Goal: Task Accomplishment & Management: Complete application form

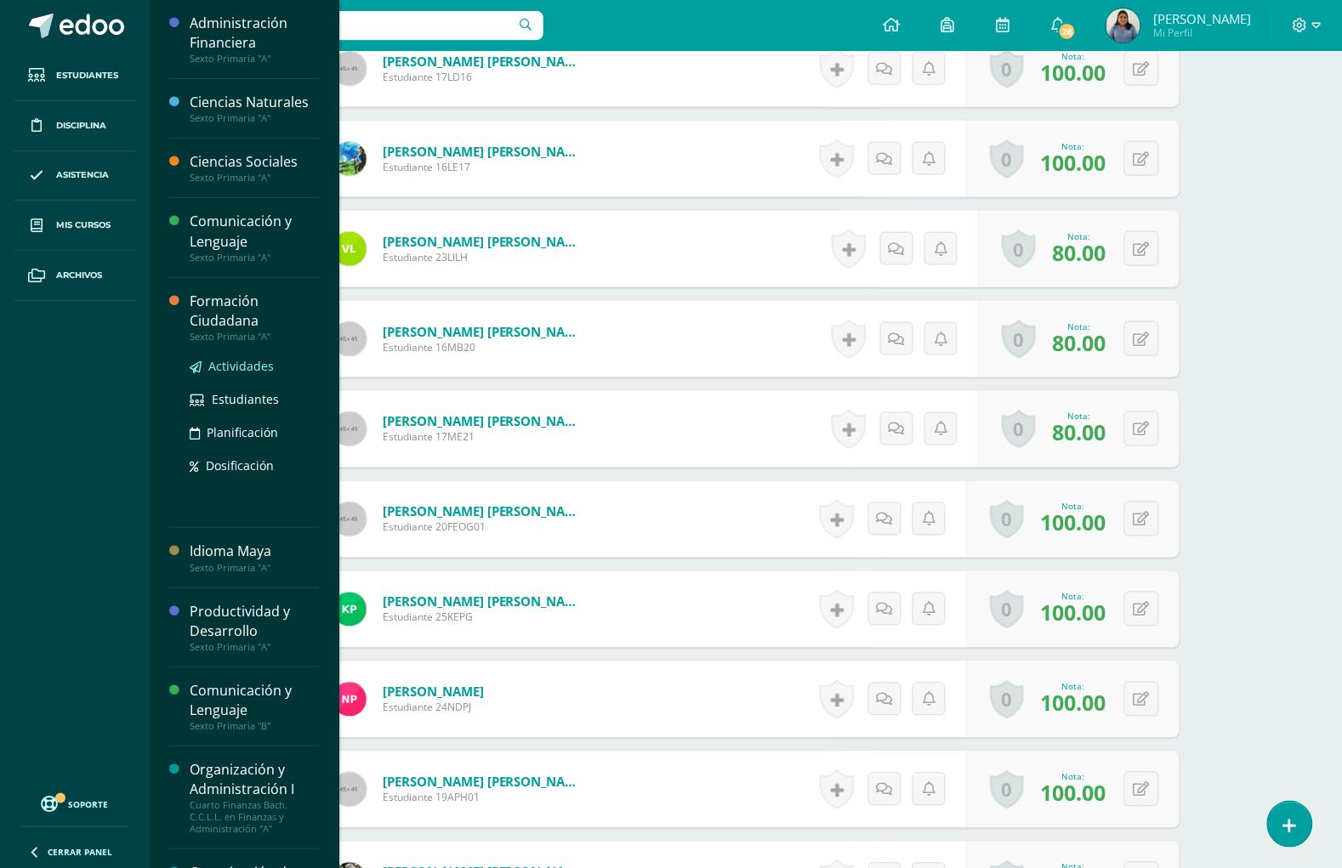
click at [225, 375] on link "Actividades" at bounding box center [254, 366] width 129 height 20
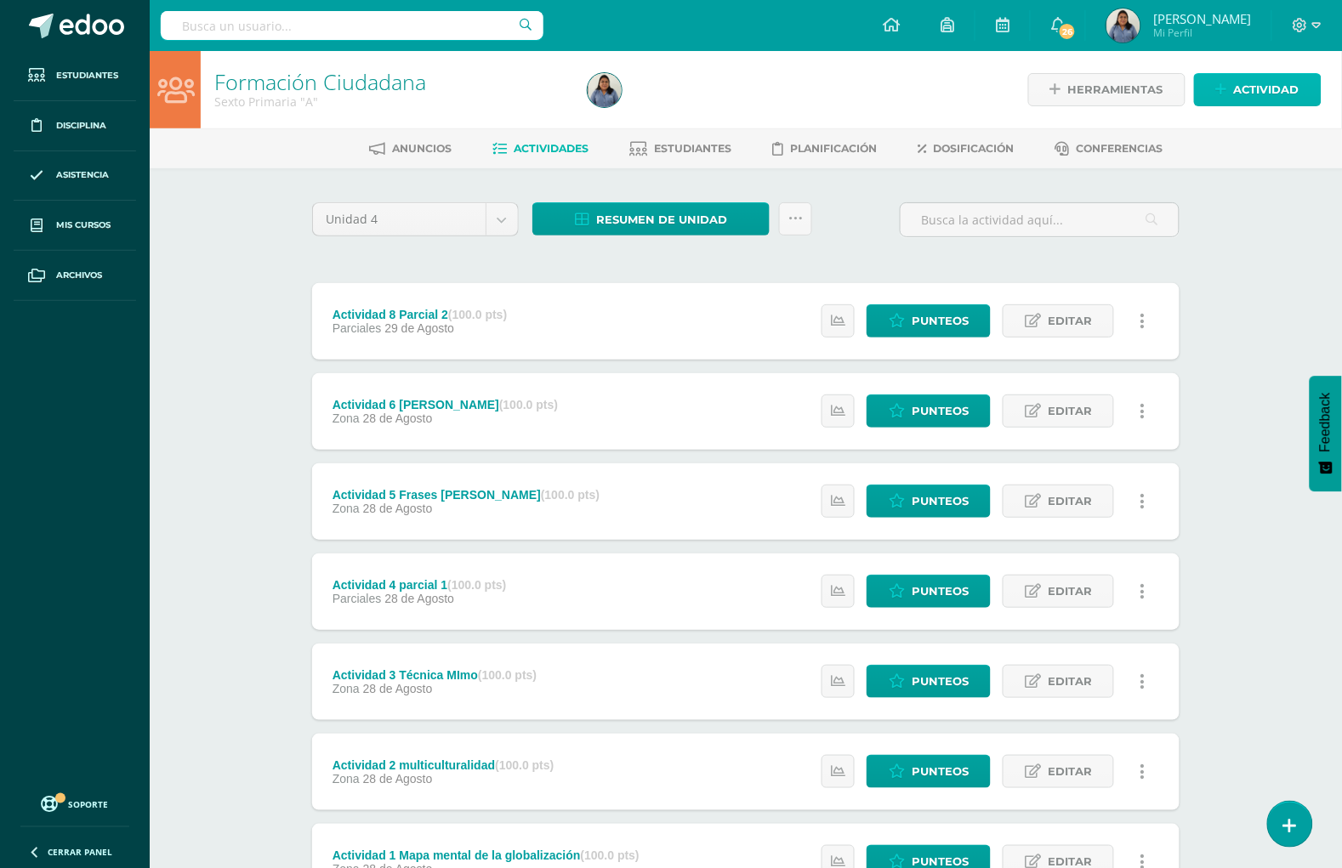
click at [1272, 90] on span "Actividad" at bounding box center [1266, 89] width 65 height 31
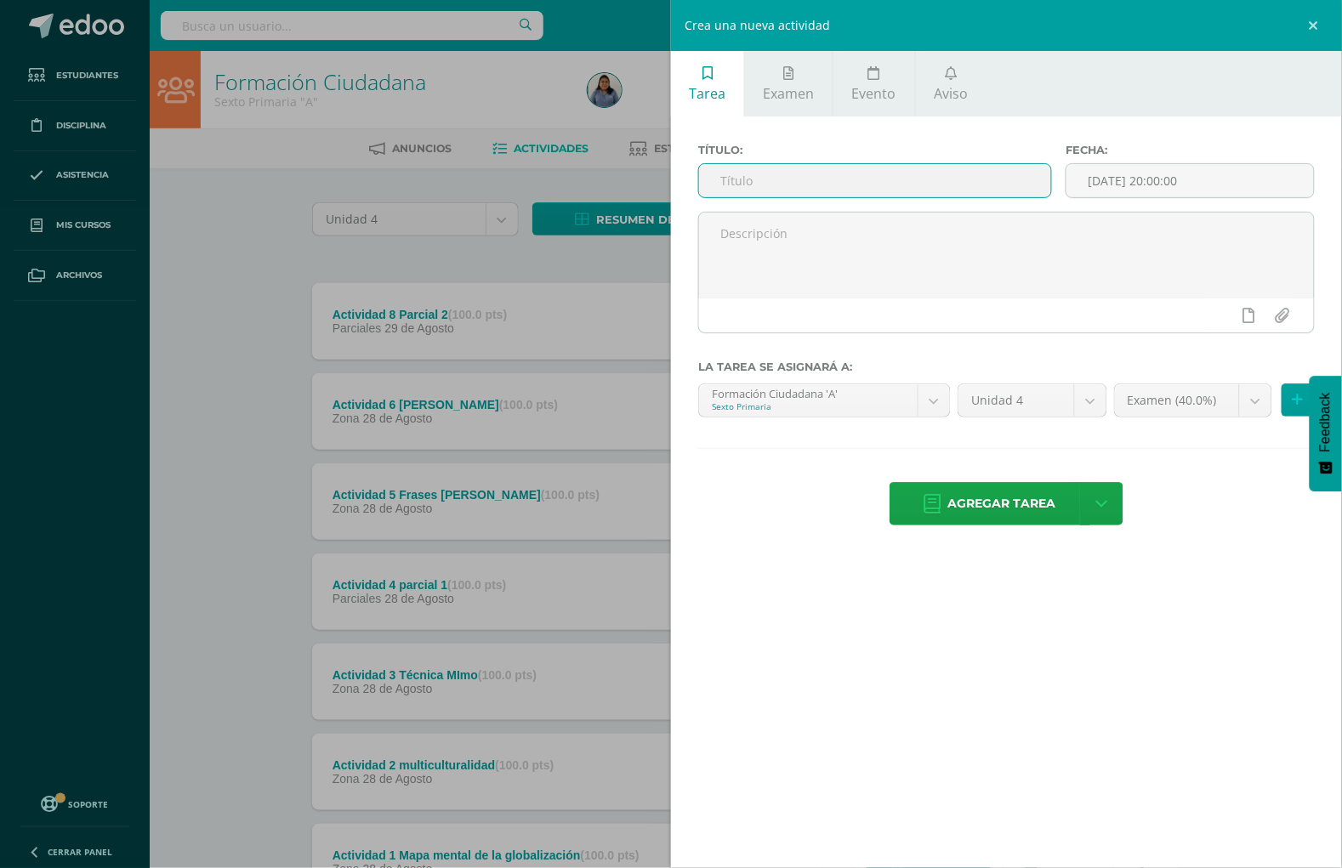
click at [874, 168] on input "text" at bounding box center [875, 180] width 352 height 33
type input "examen"
click at [958, 508] on span "Agregar tarea" at bounding box center [1002, 504] width 108 height 42
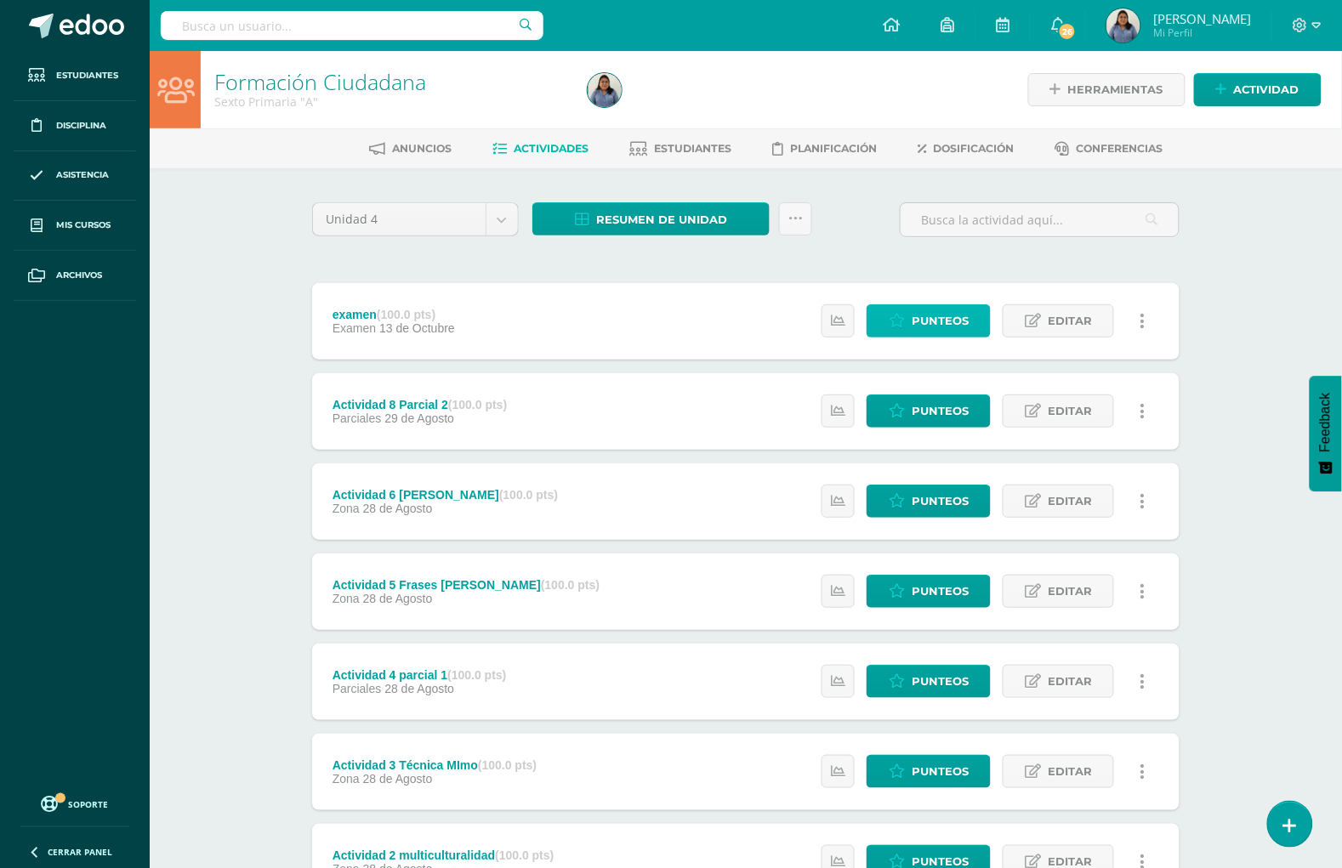
click at [902, 308] on link "Punteos" at bounding box center [928, 320] width 124 height 33
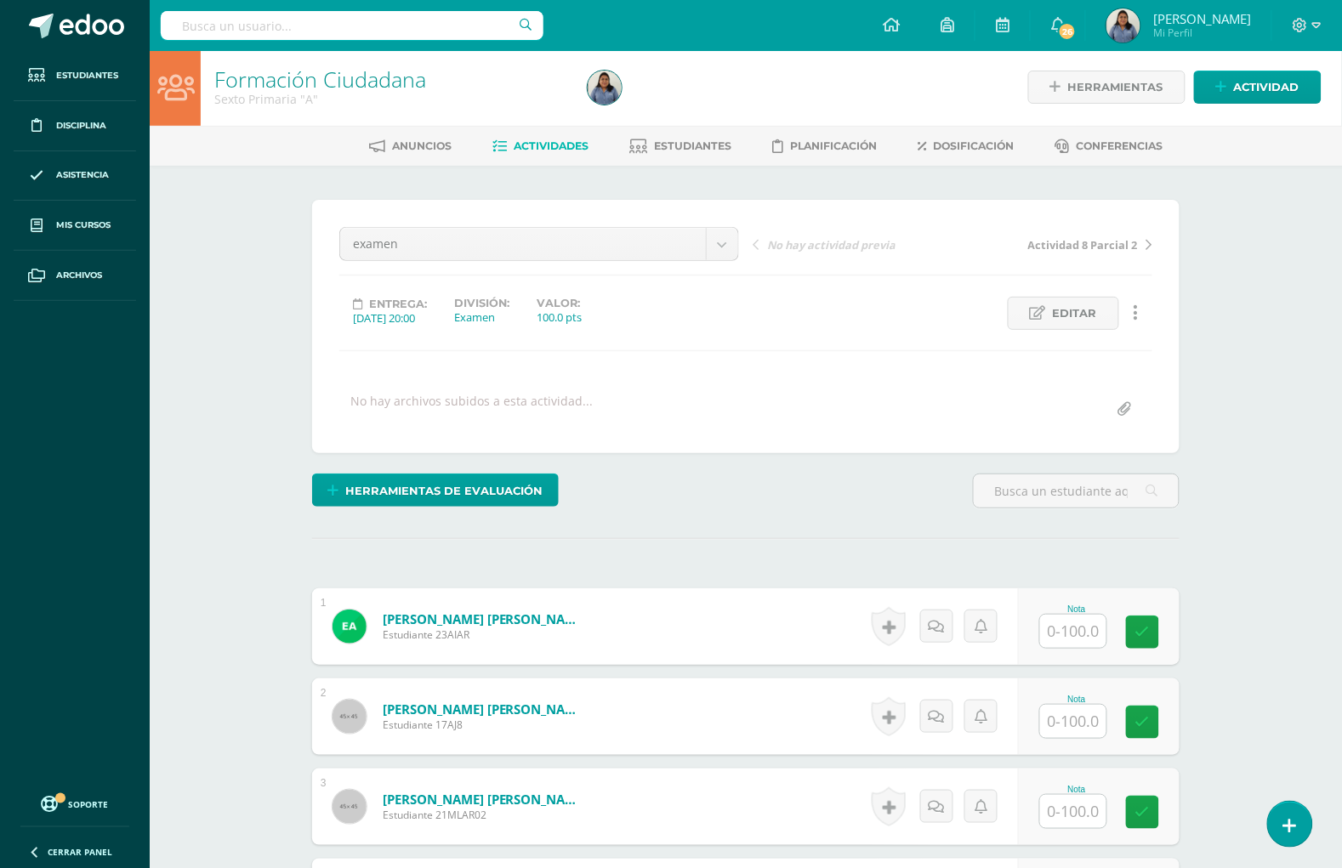
scroll to position [4, 0]
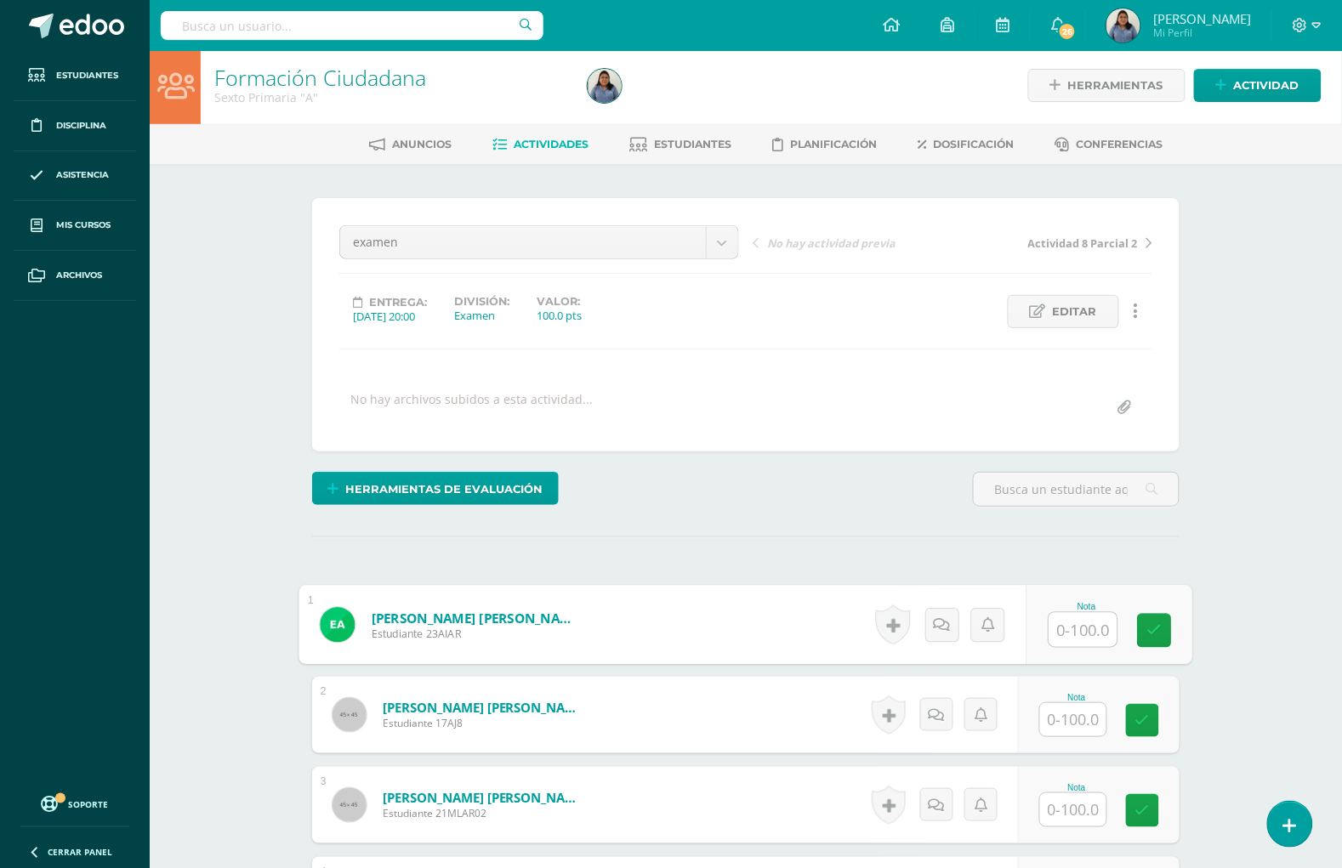
click at [1095, 629] on input "text" at bounding box center [1083, 630] width 68 height 34
type input "100"
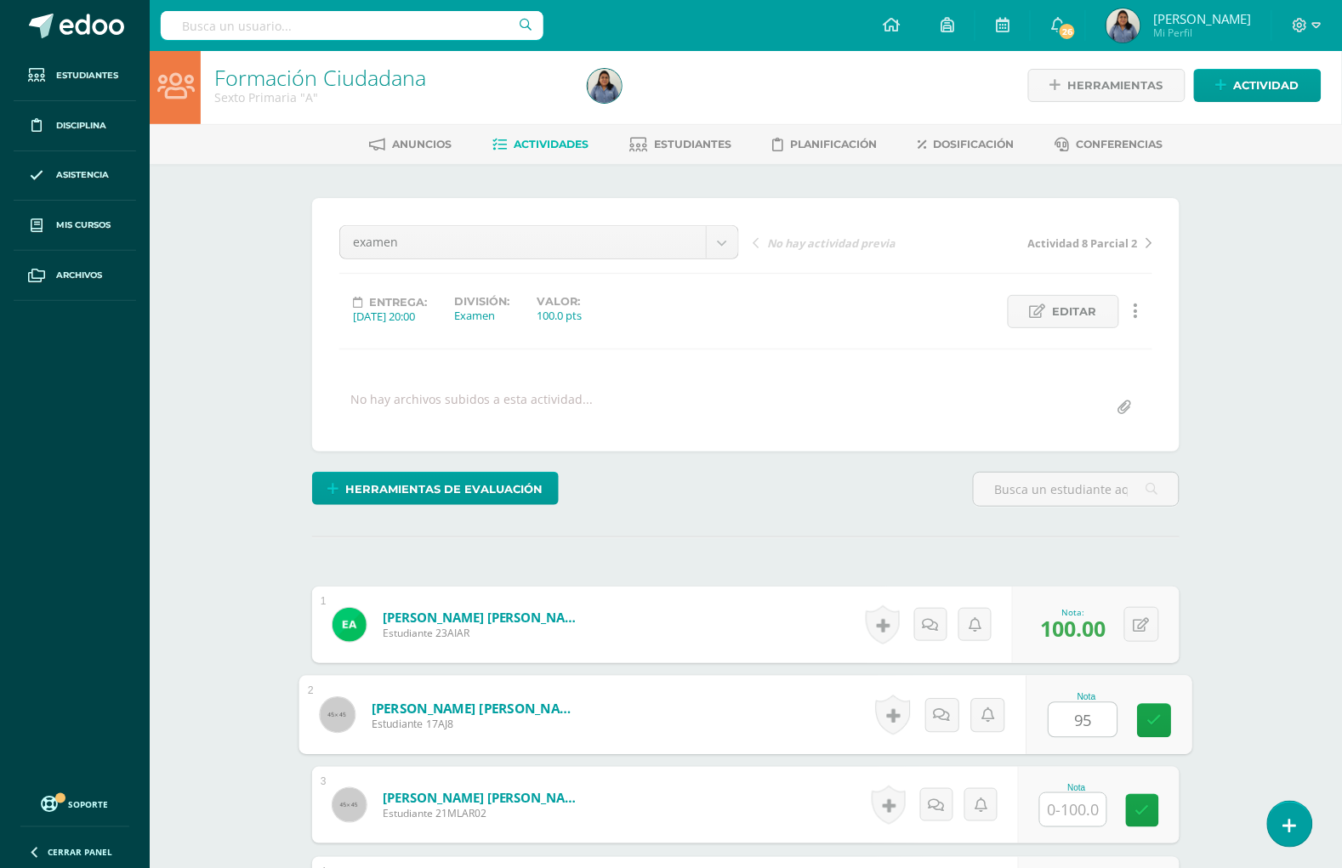
type input "95"
type input "100"
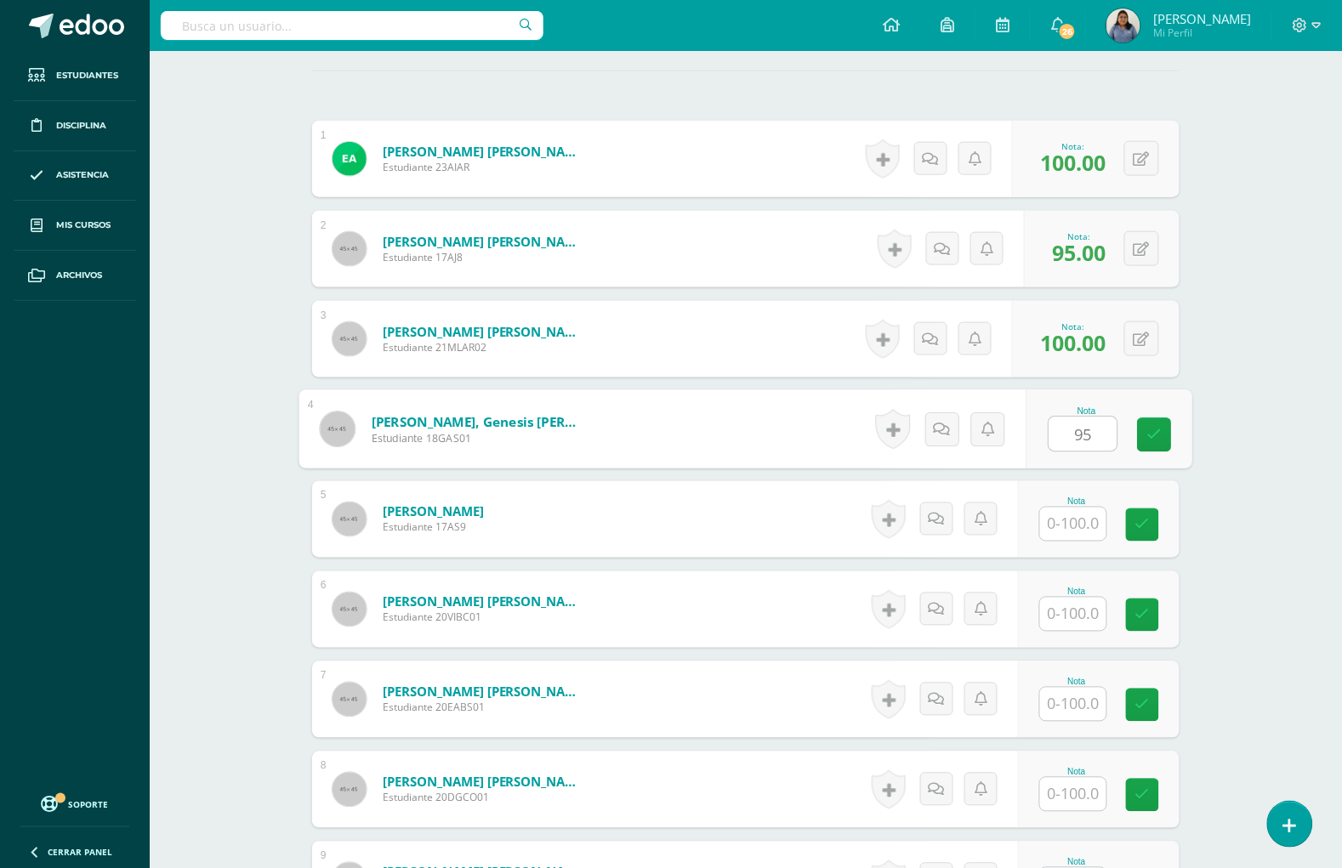
type input "95"
type input "100"
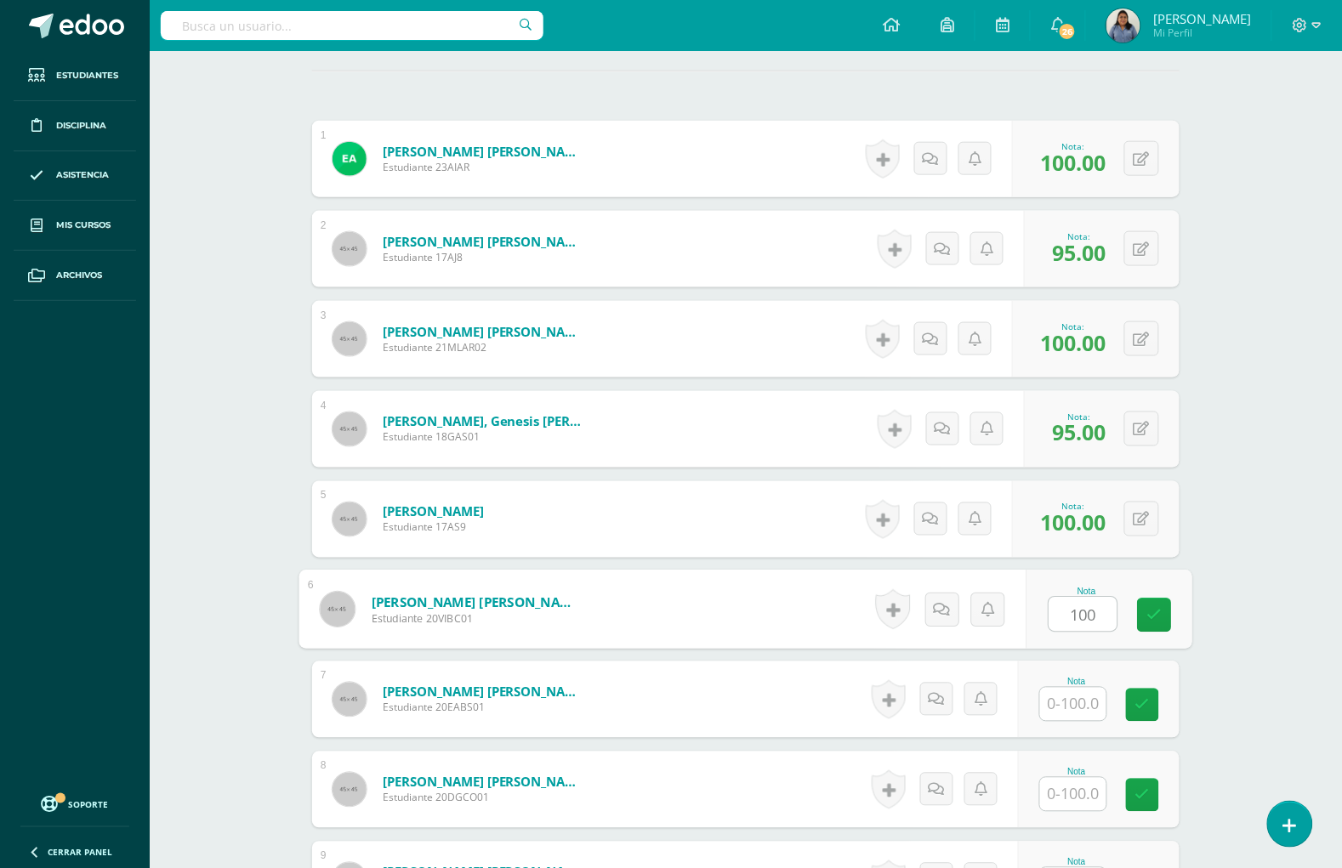
type input "100"
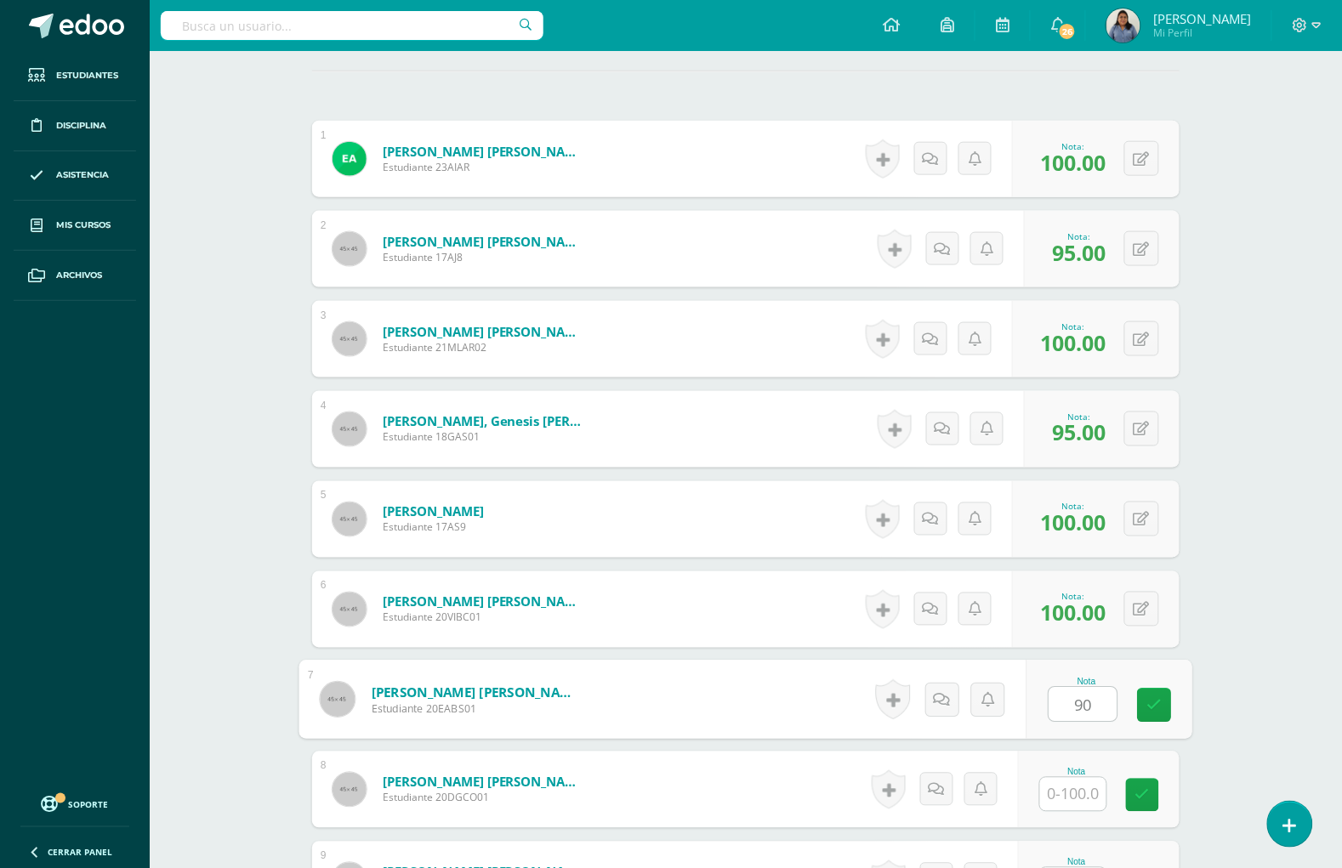
type input "90"
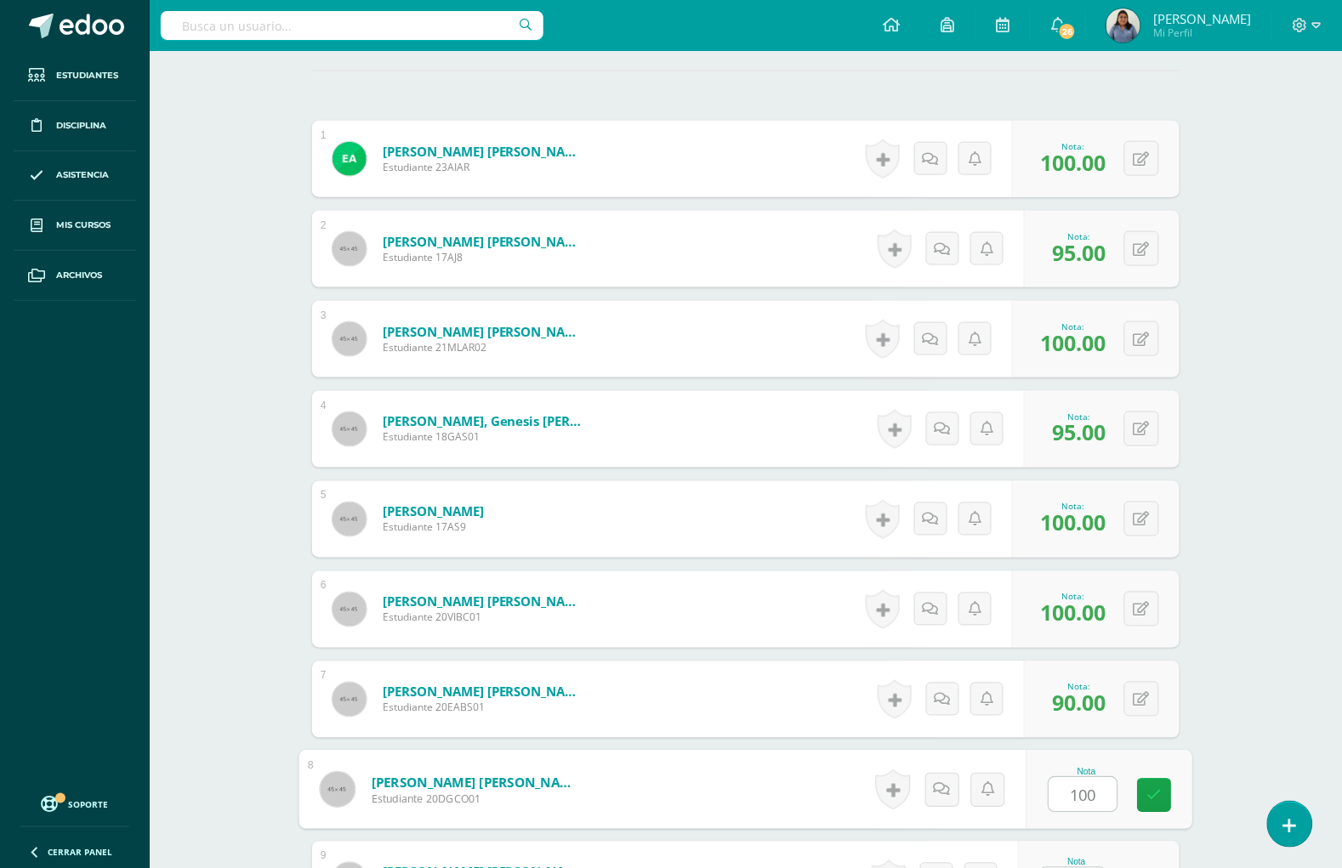
type input "100"
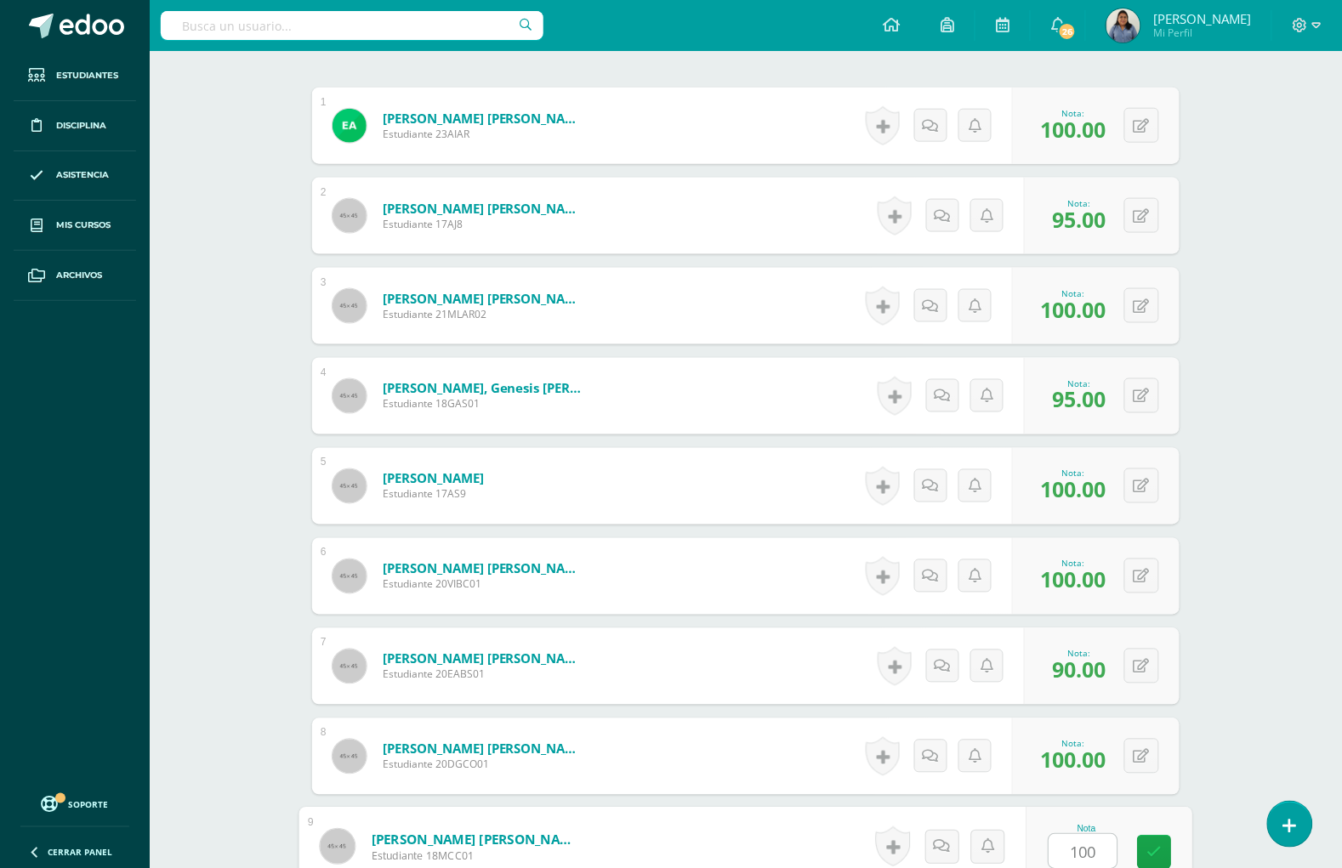
type input "100"
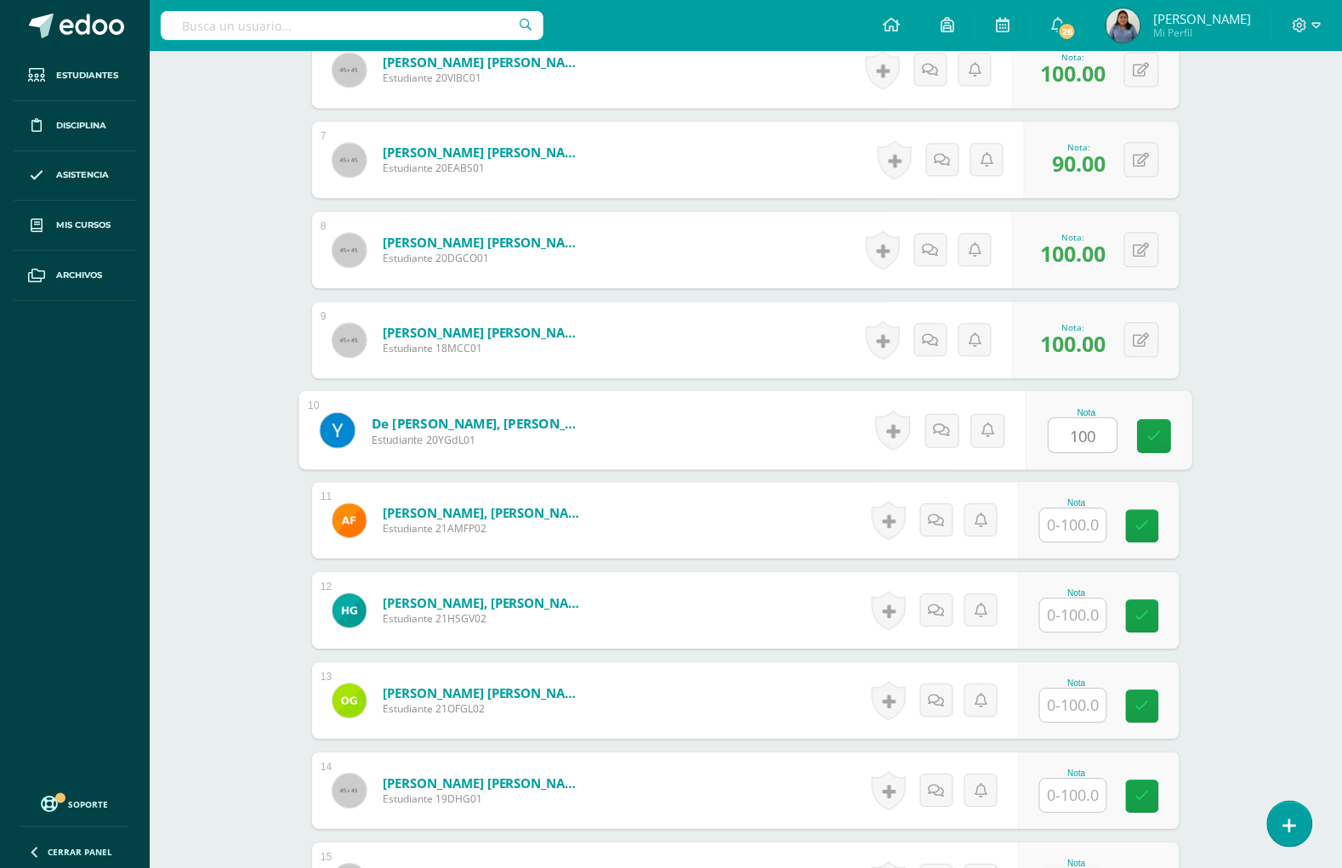
type input "100"
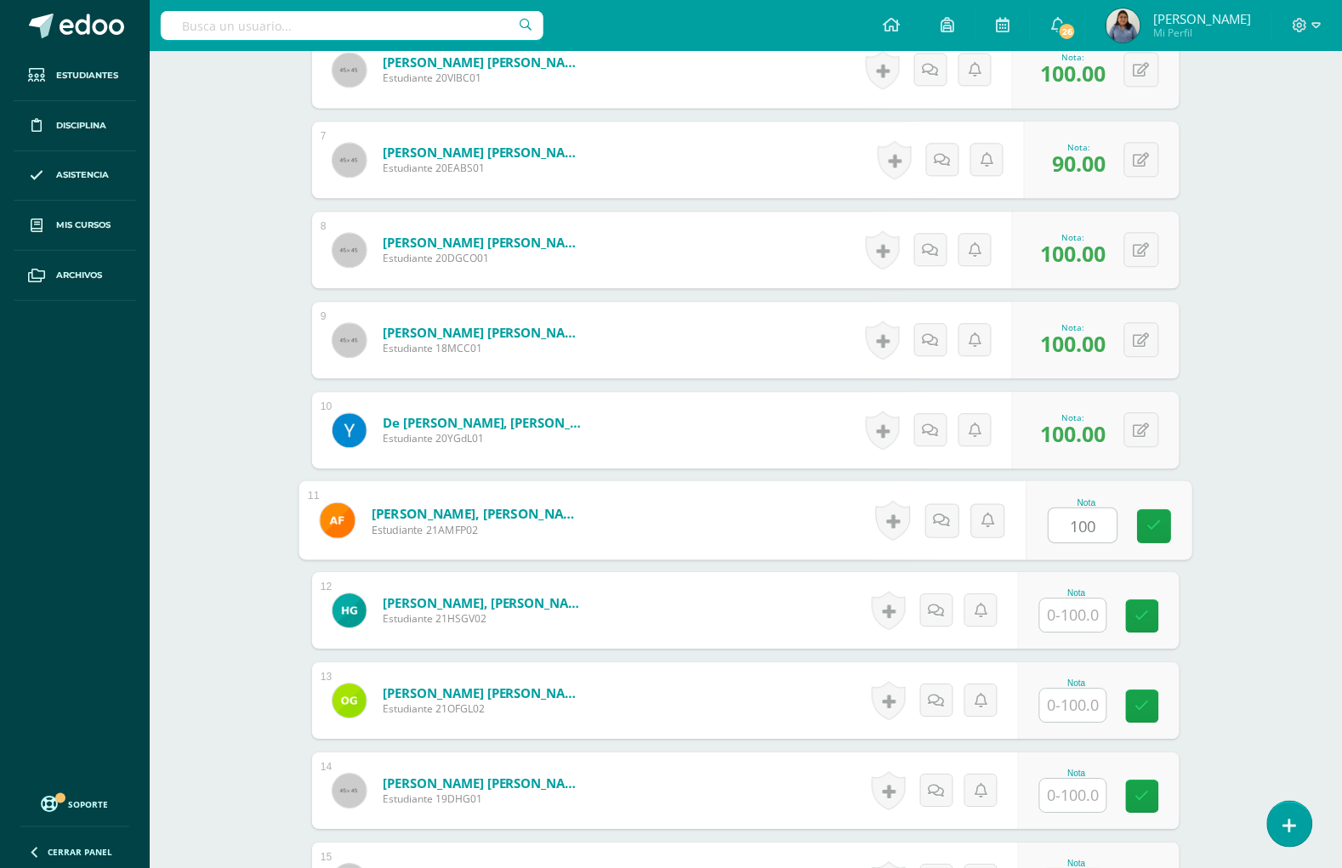
type input "100"
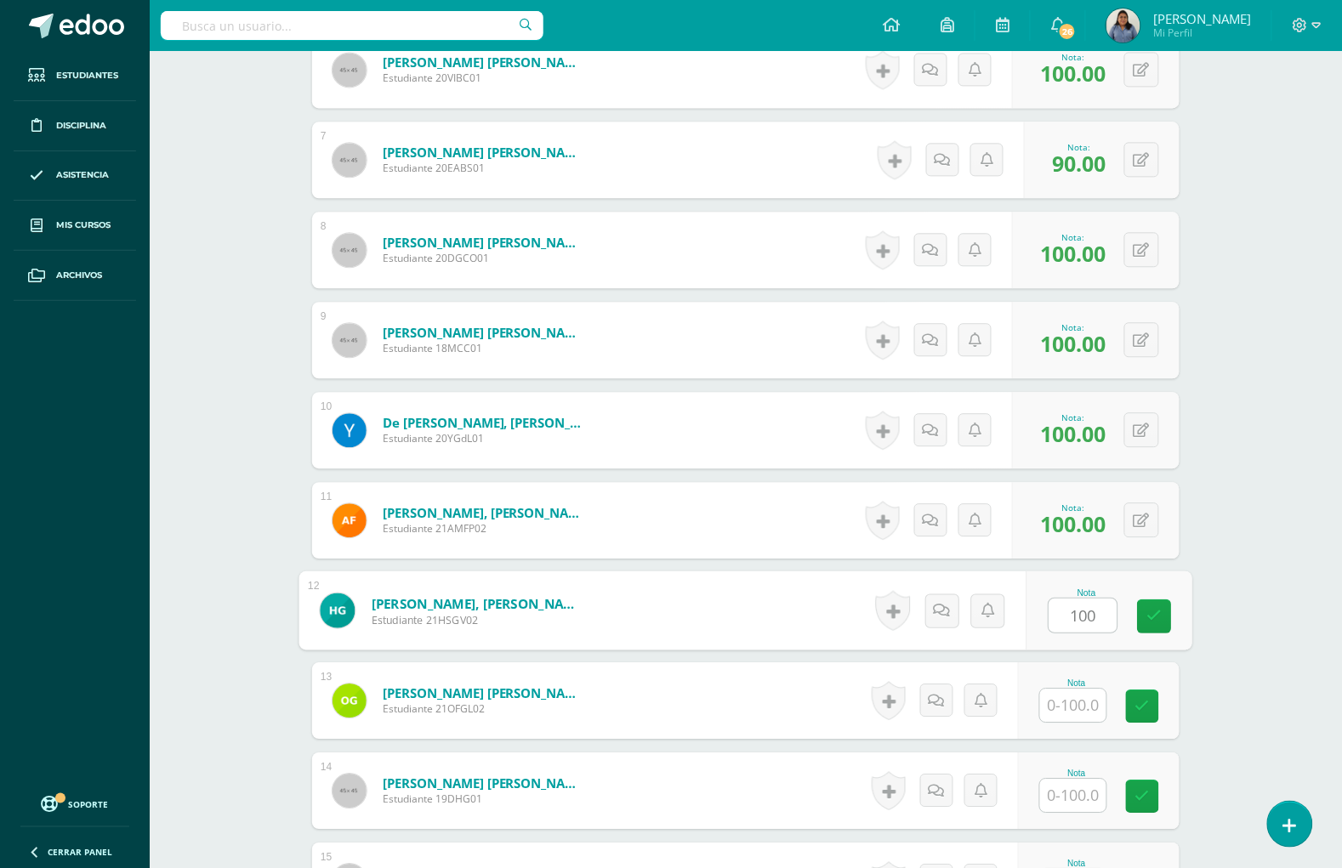
type input "100"
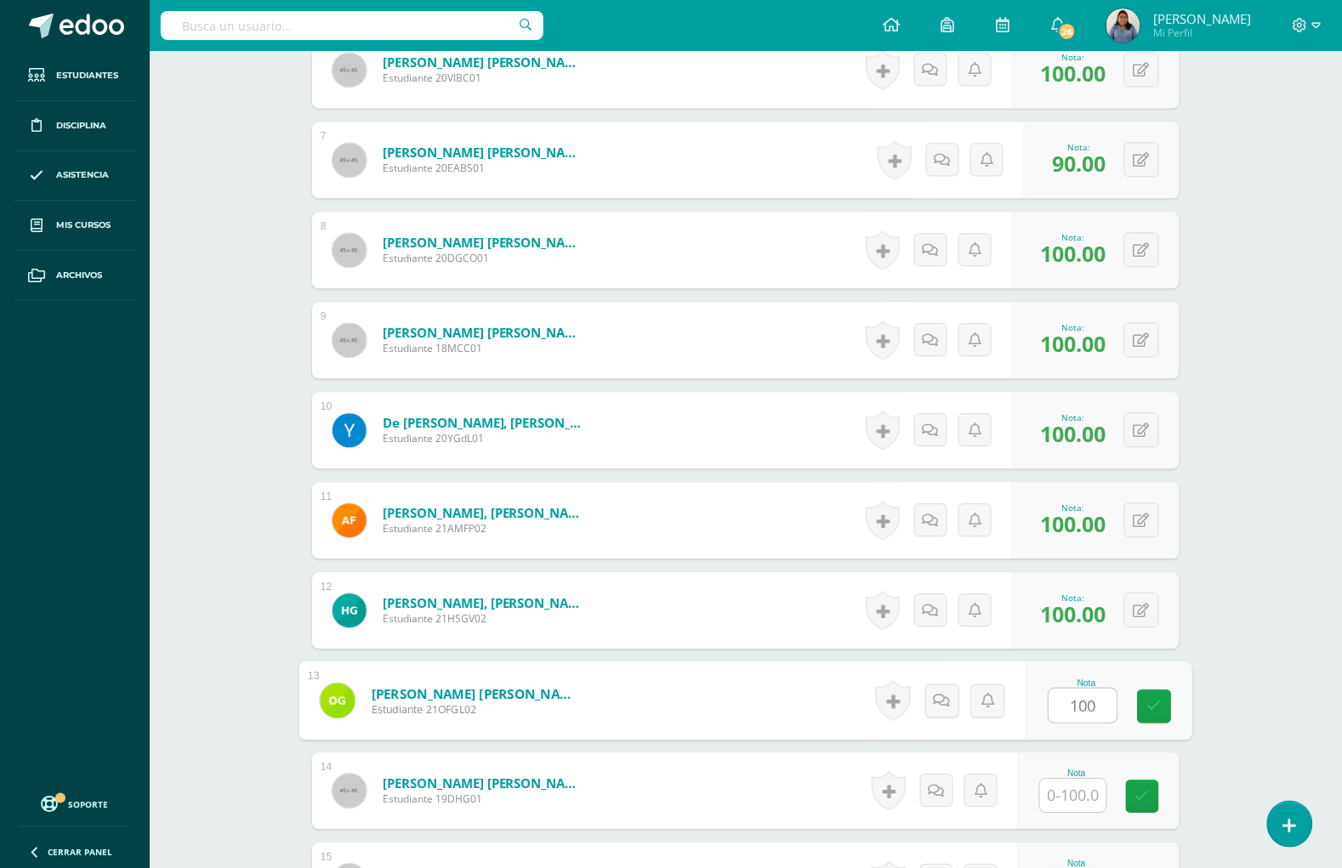
type input "100"
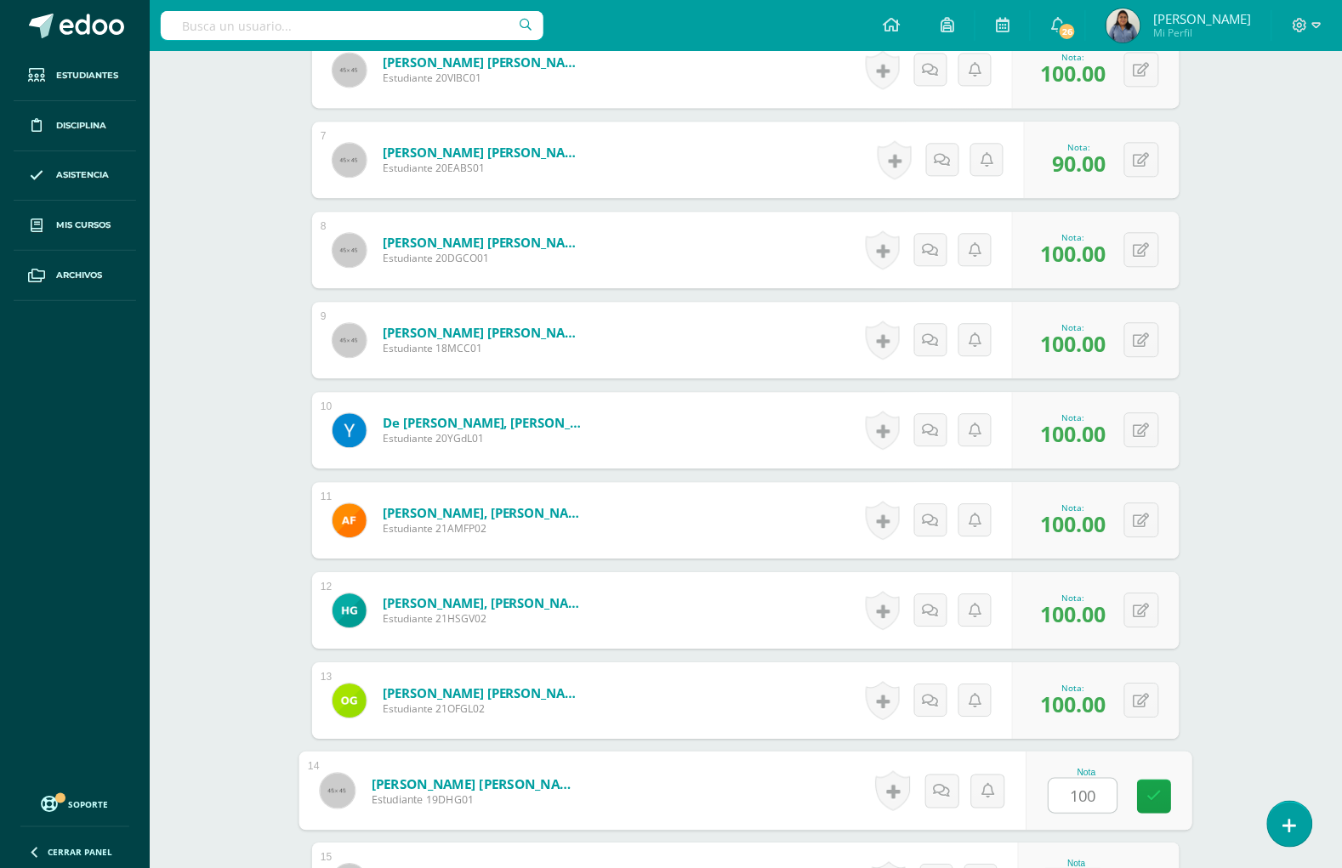
type input "100"
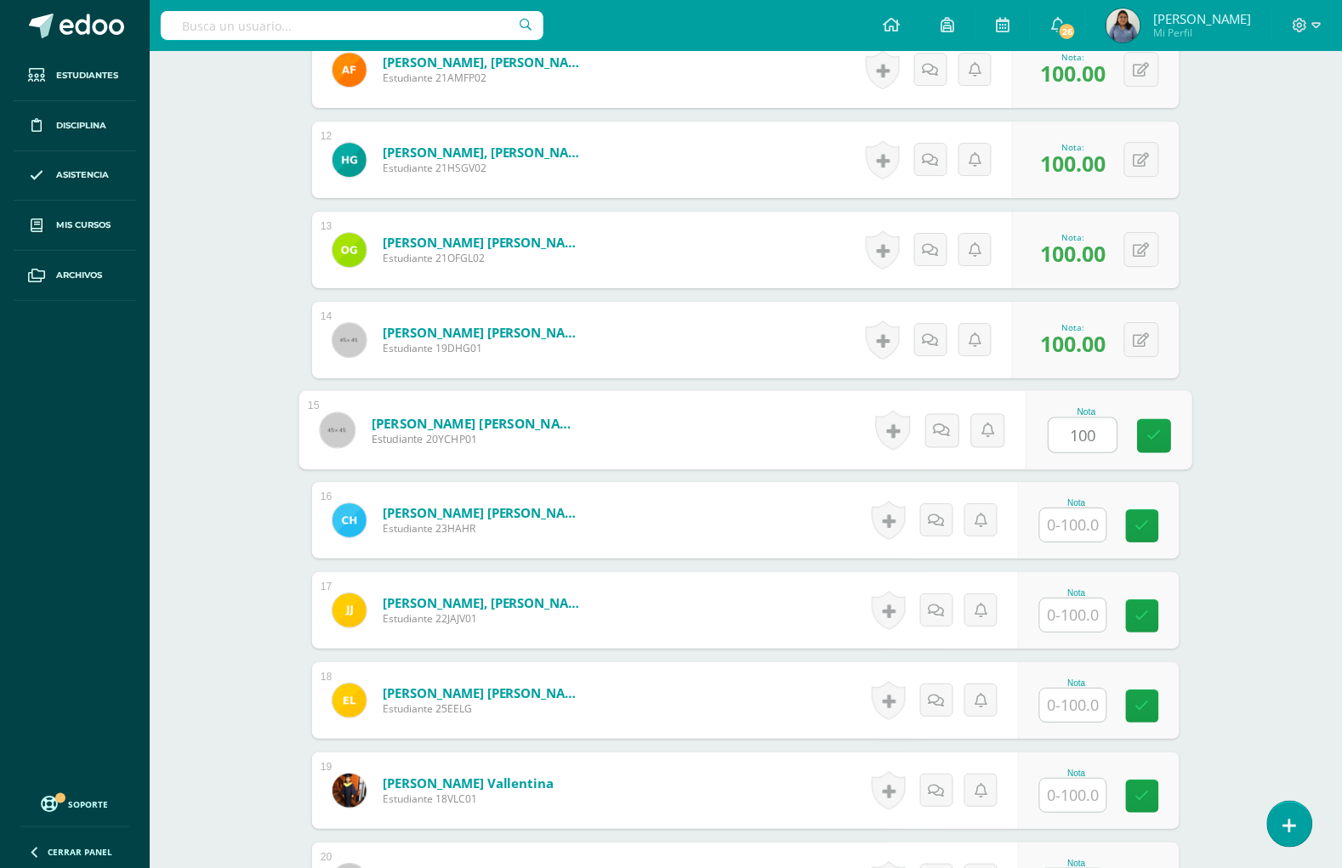
type input "100"
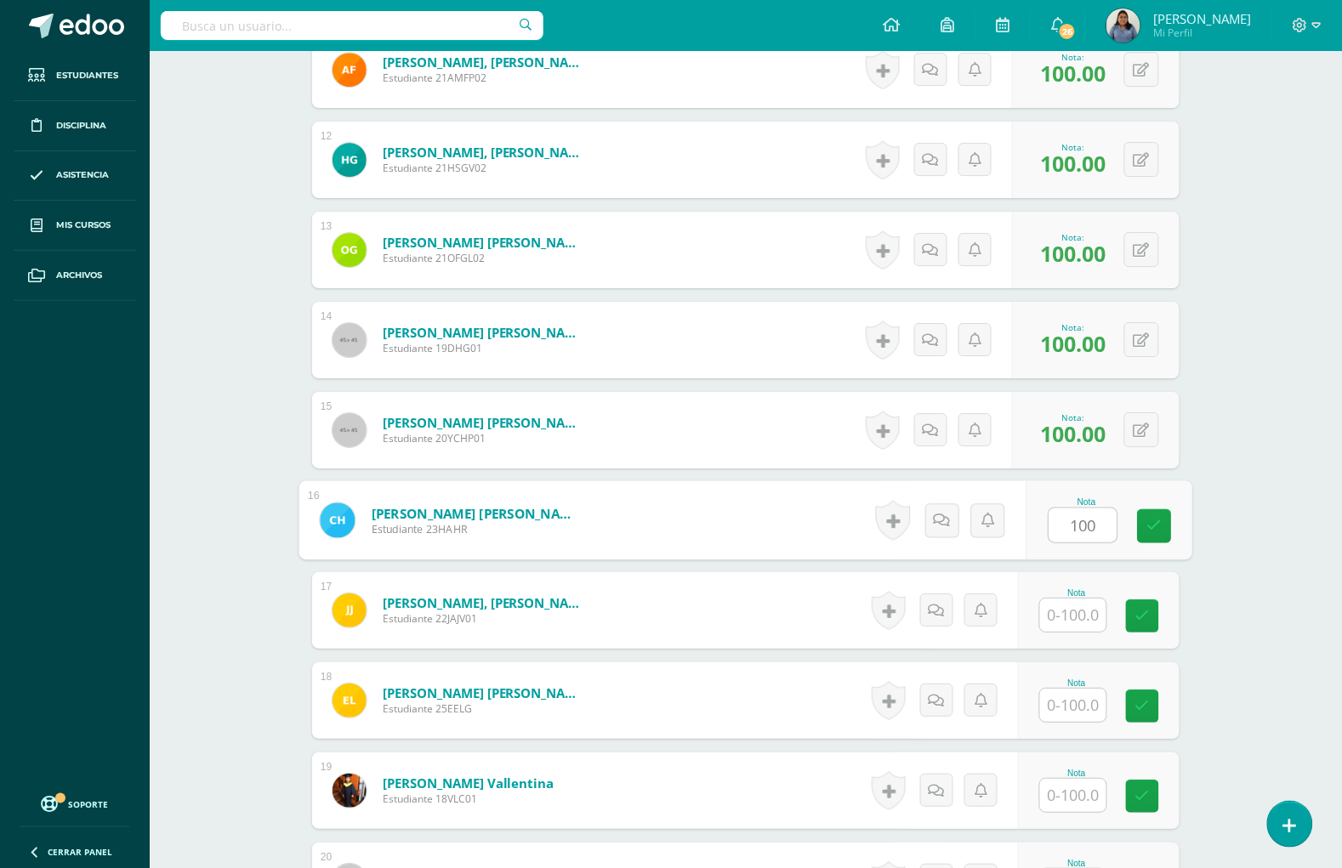
type input "100"
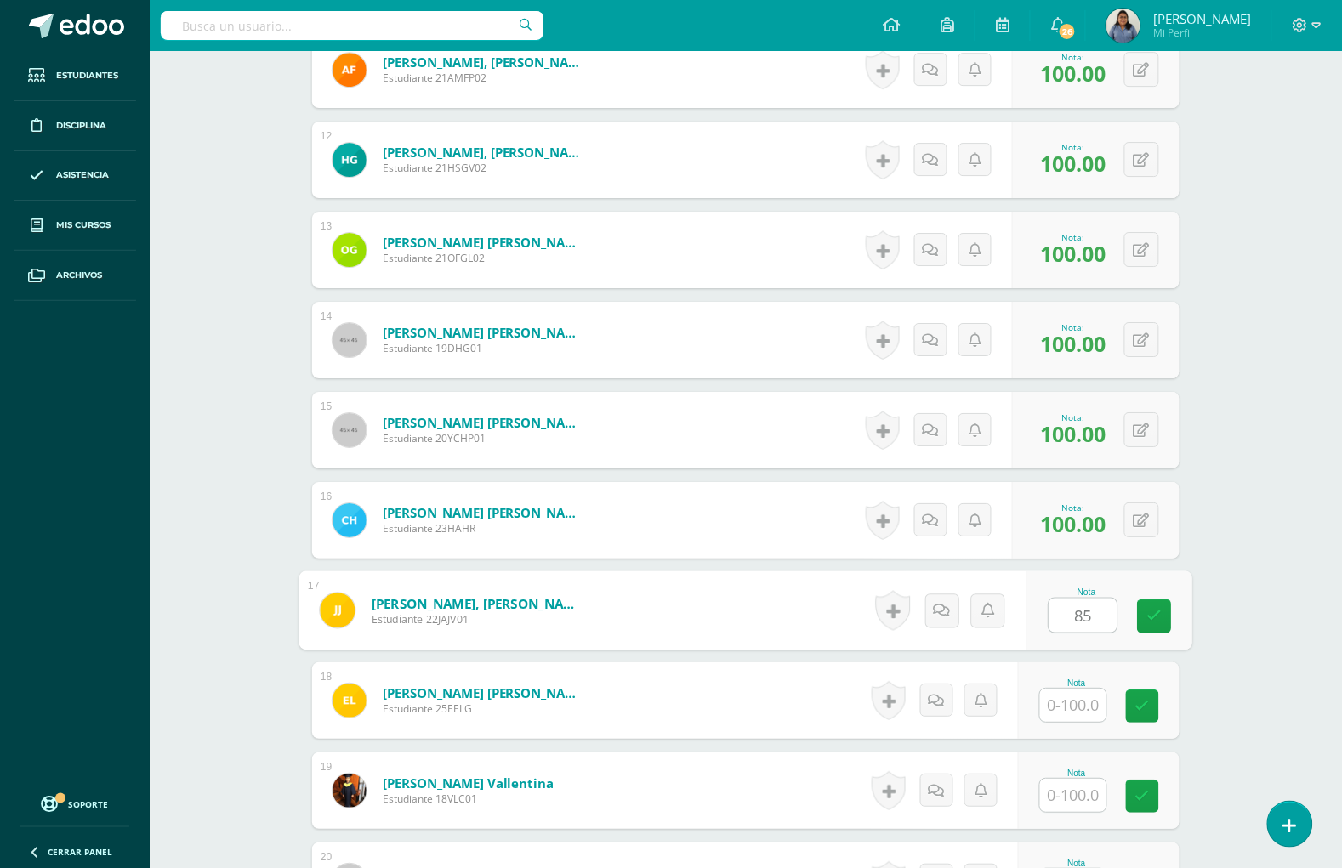
type input "85"
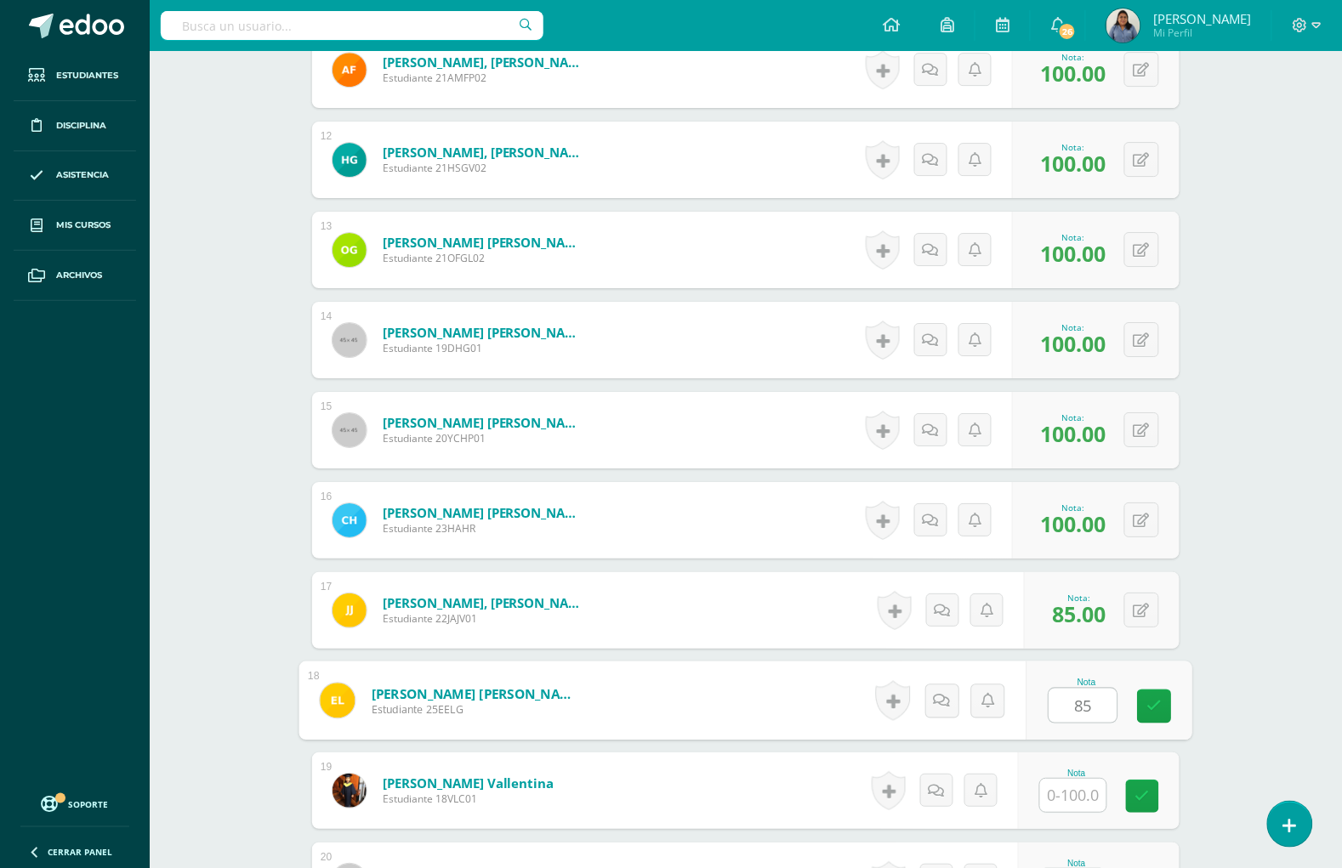
type input "85"
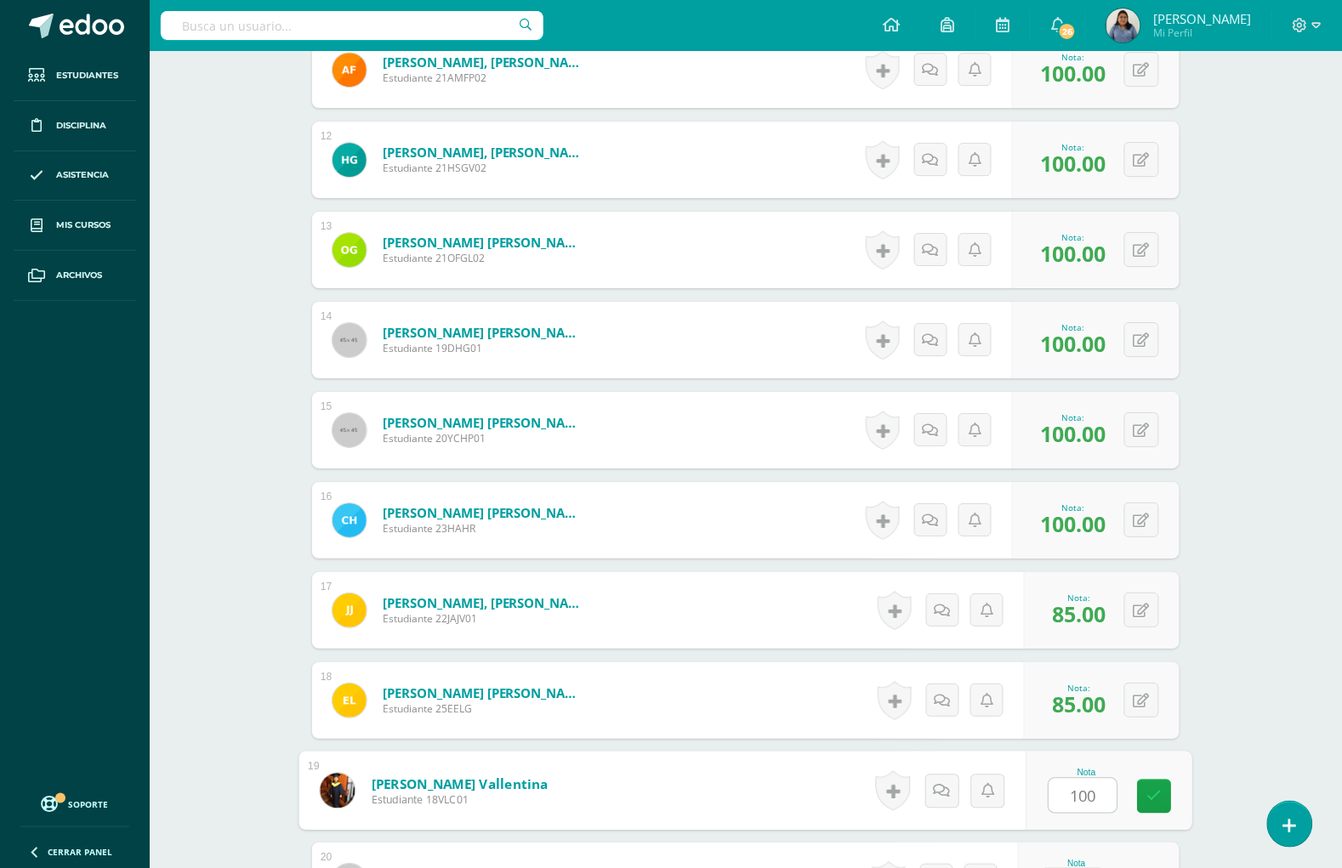
type input "100"
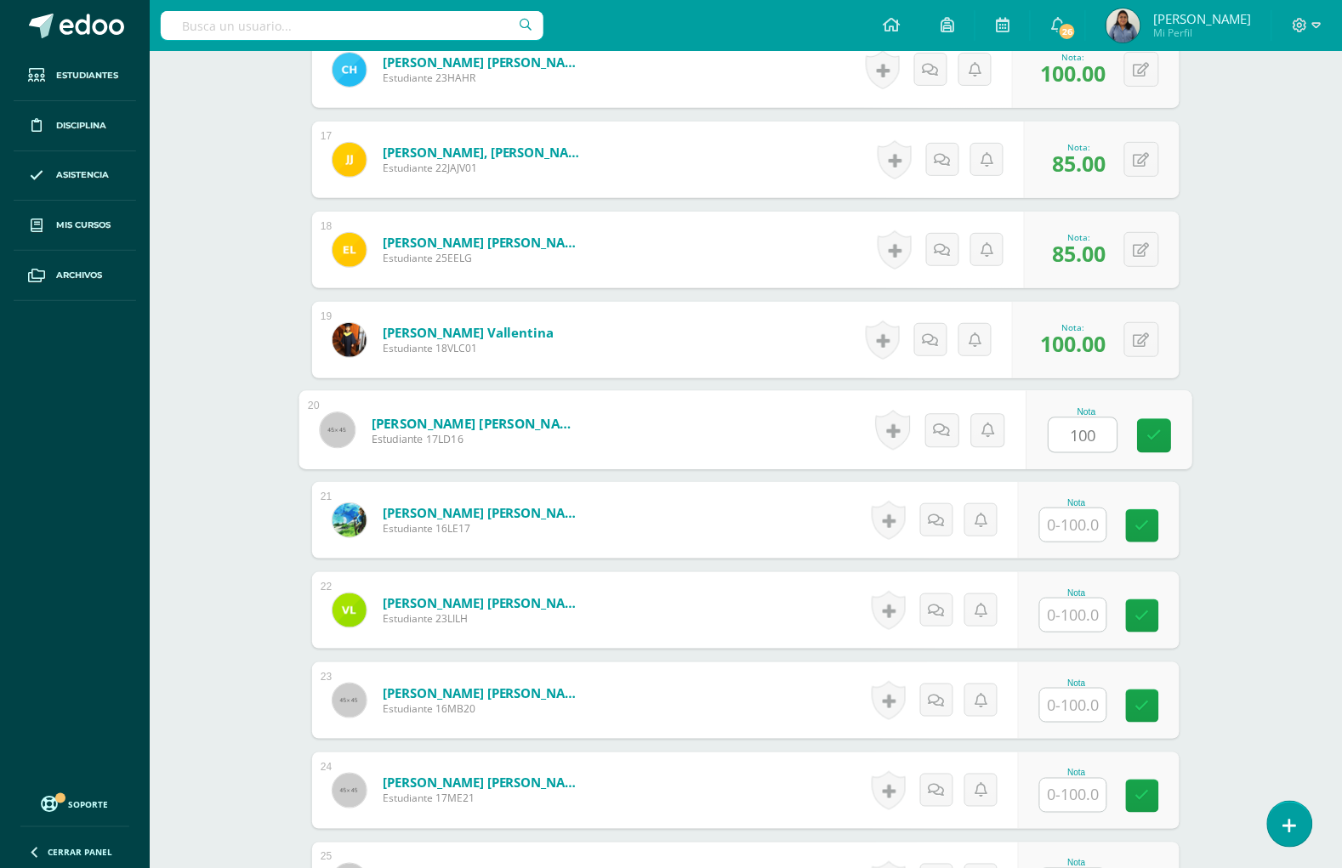
type input "100"
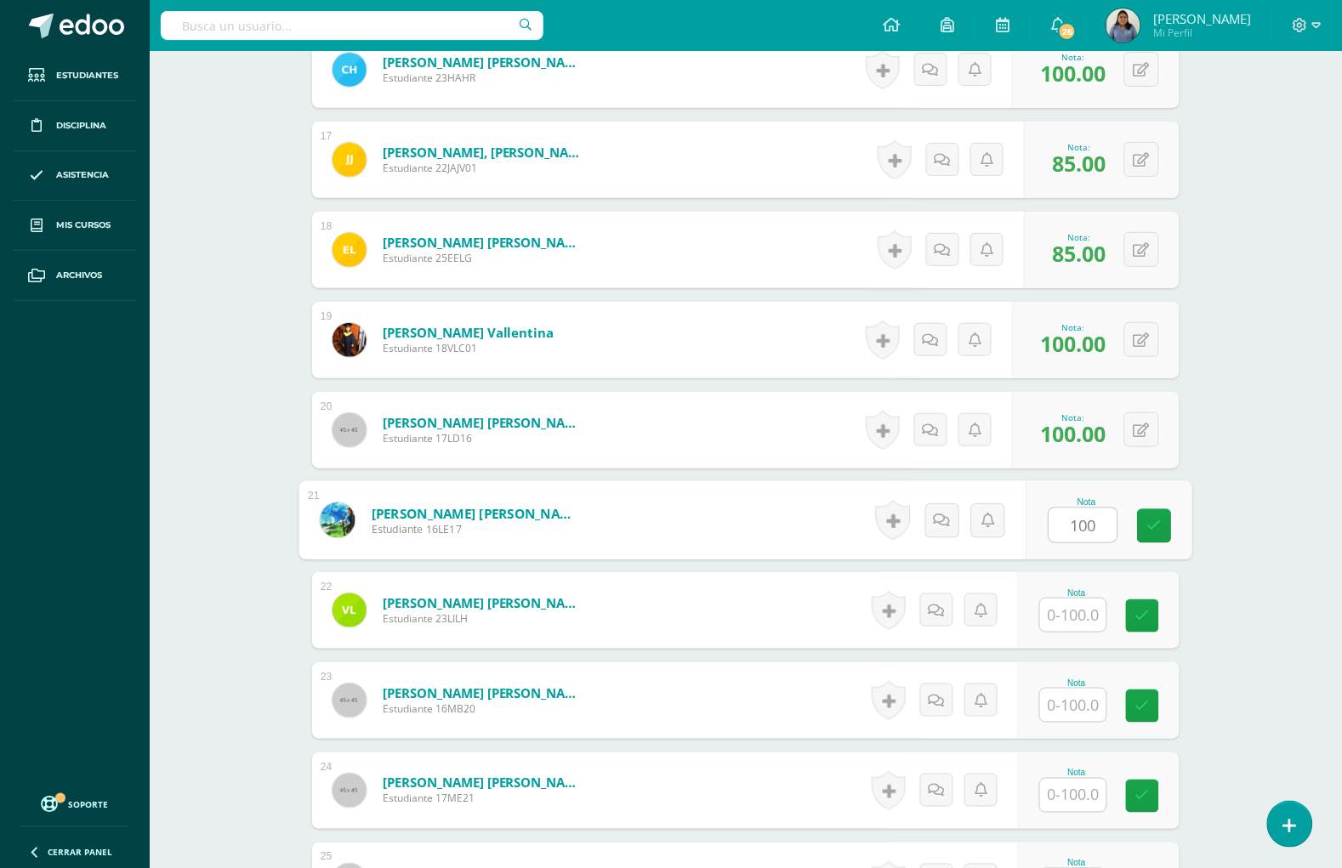
type input "100"
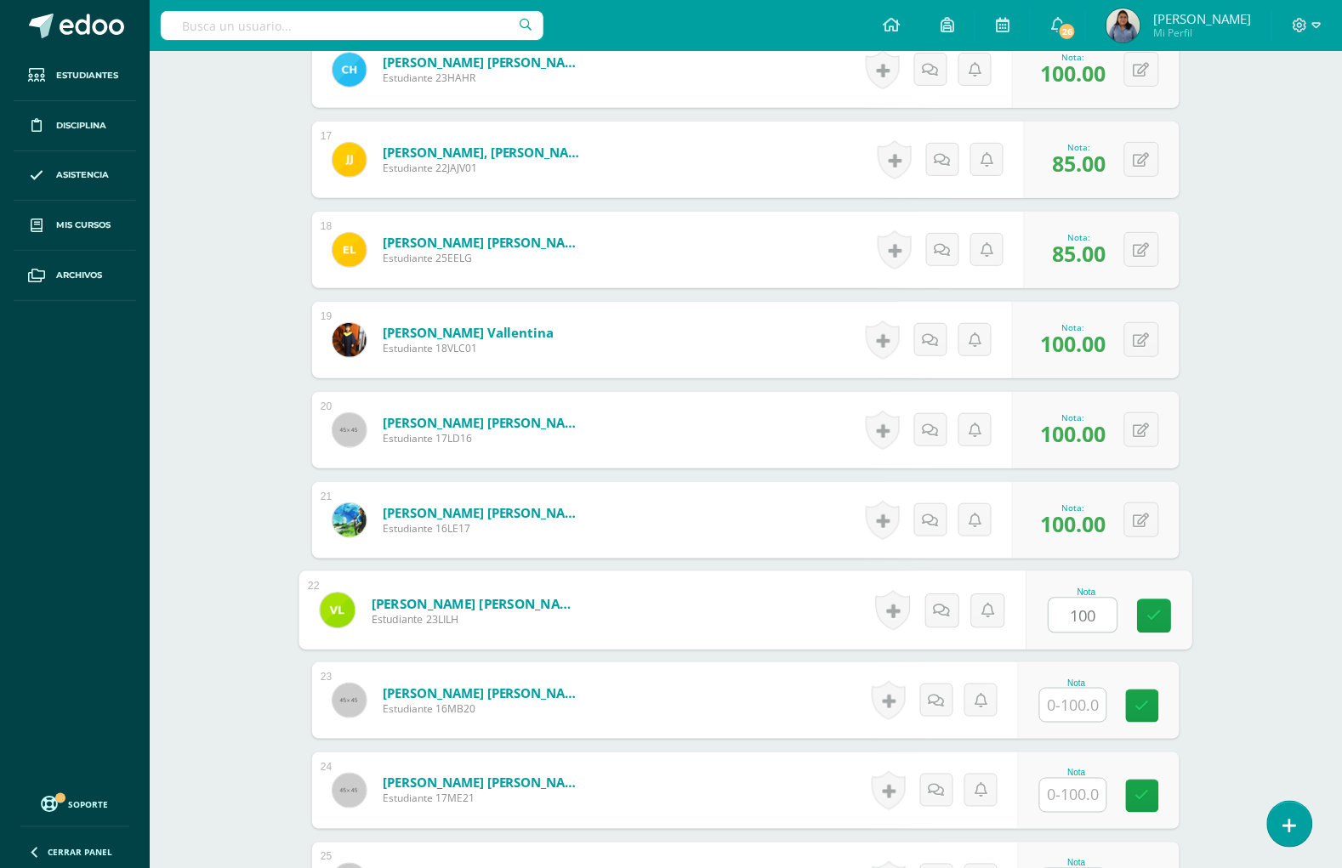
type input "100"
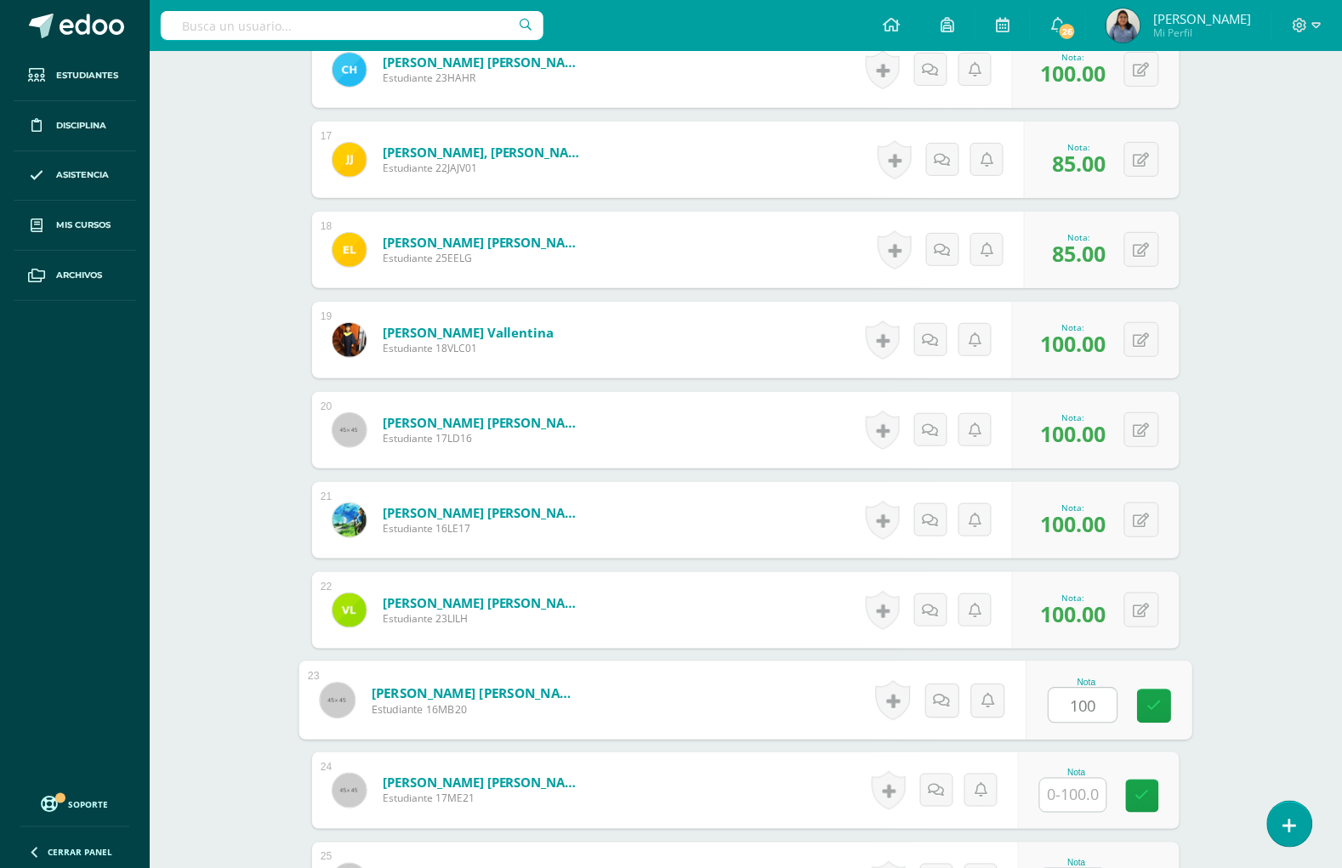
type input "100"
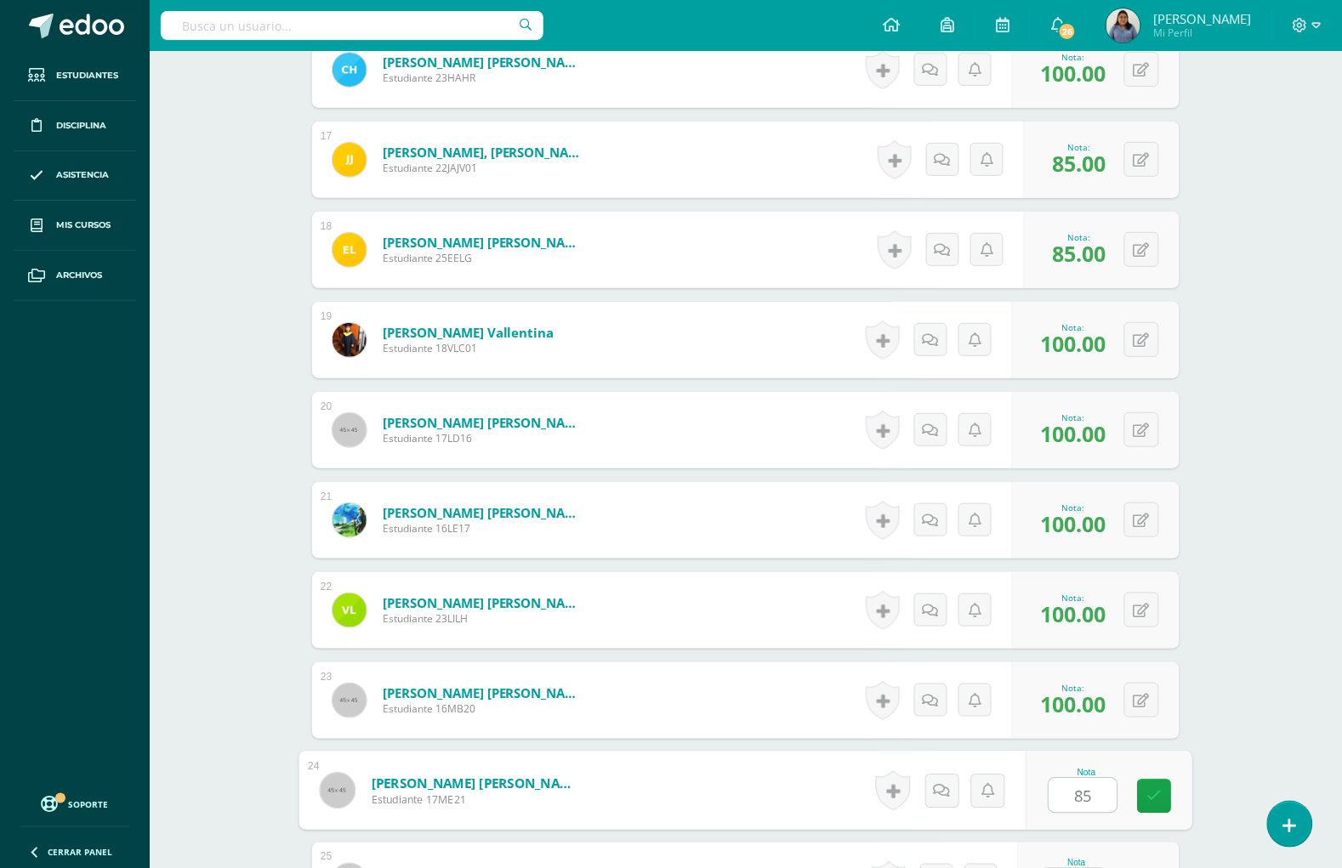
type input "85"
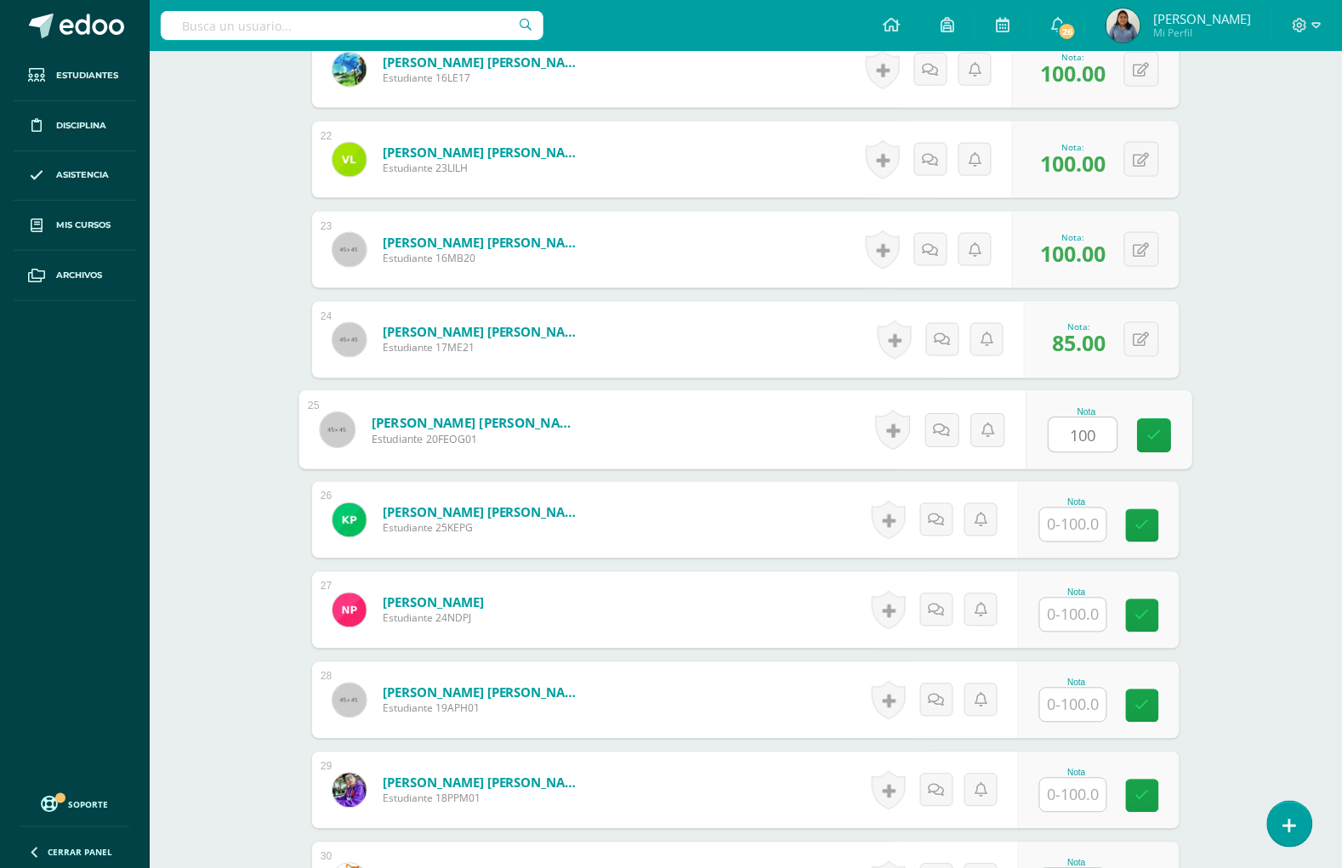
type input "100"
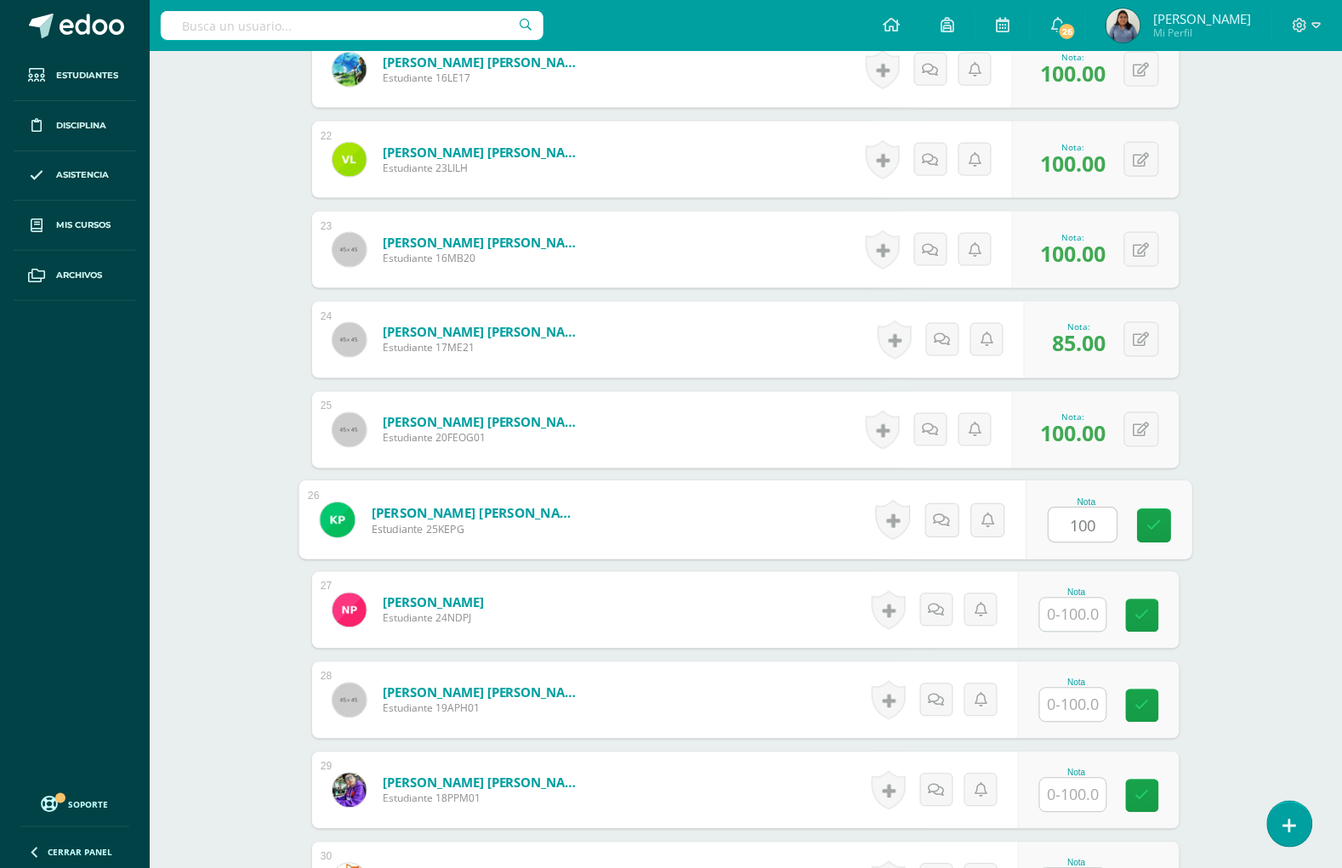
type input "100"
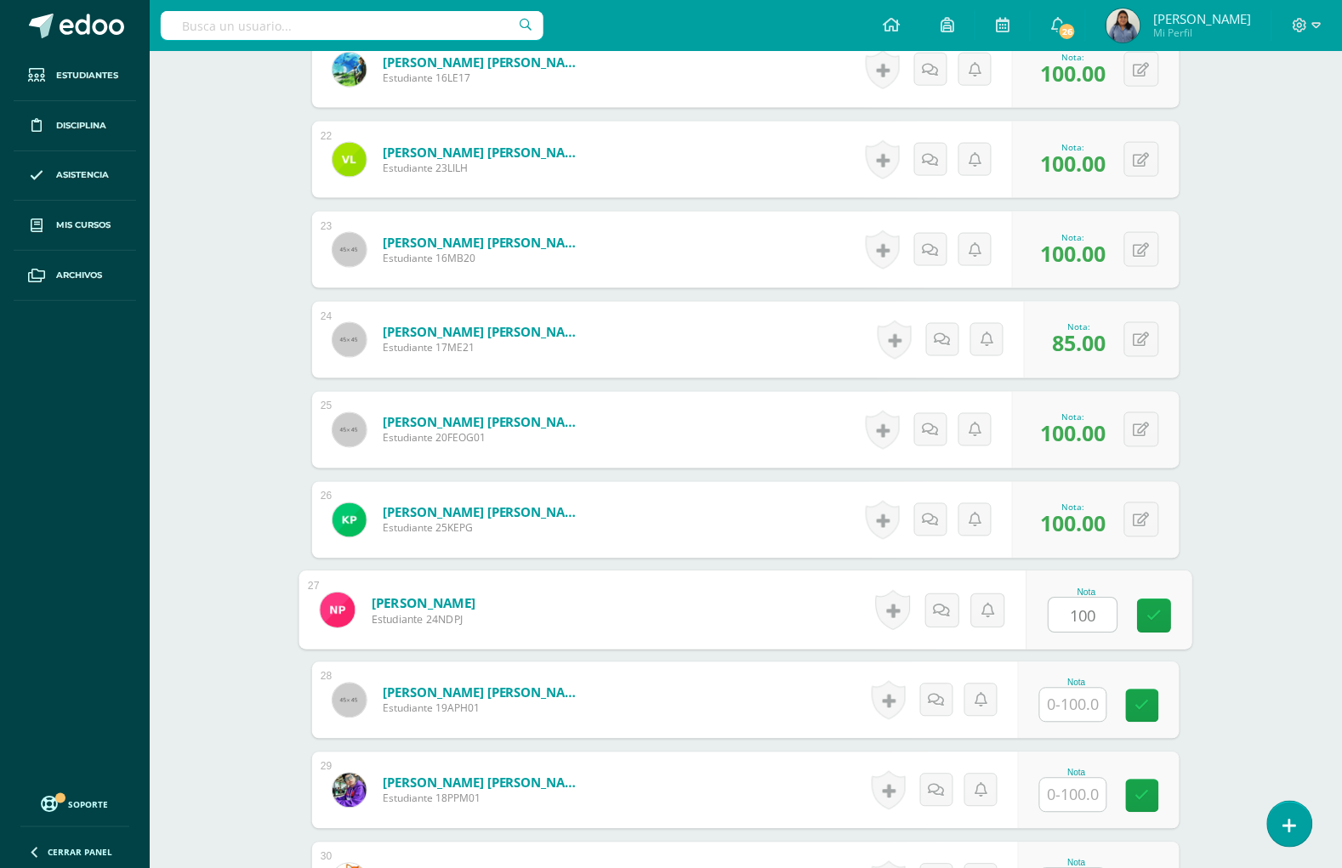
type input "100"
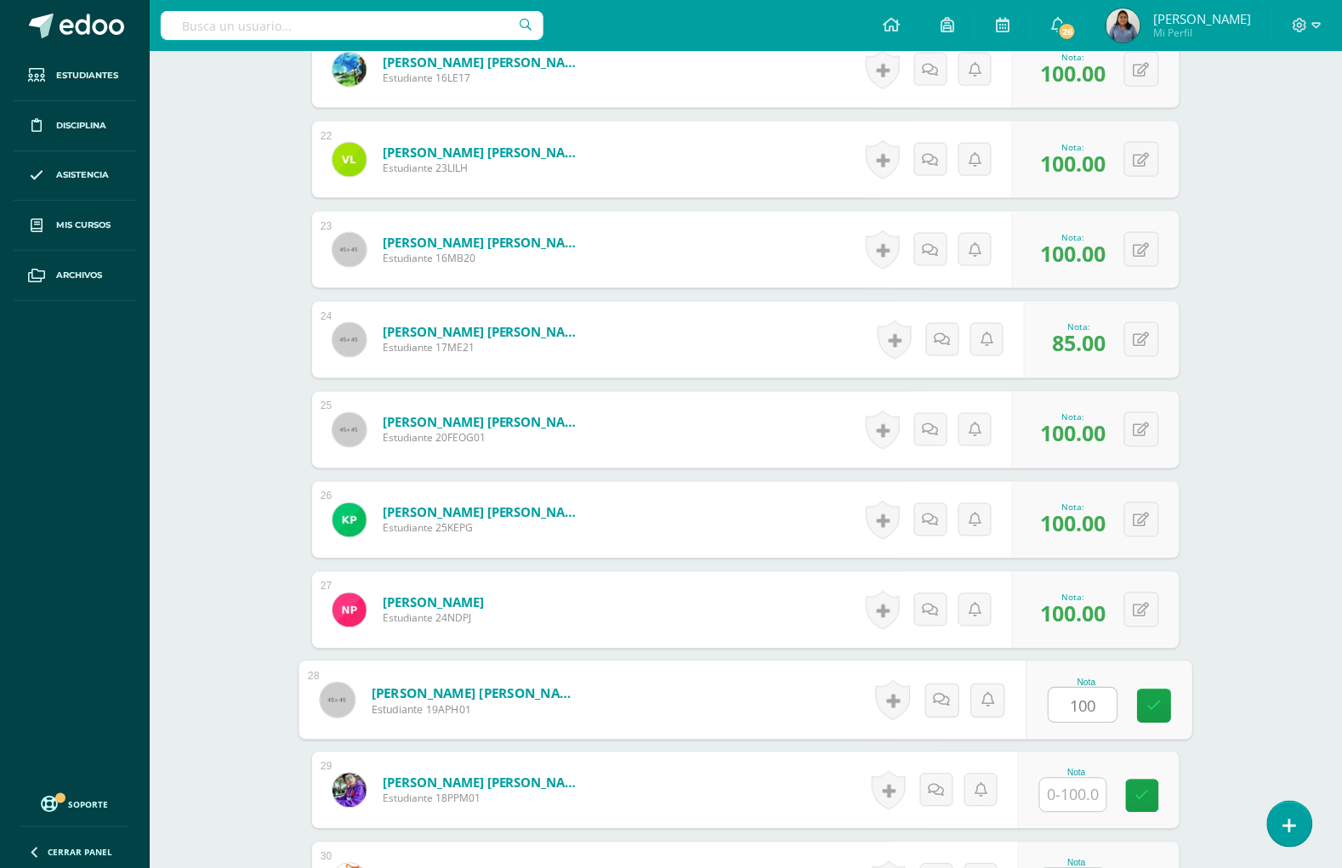
type input "100"
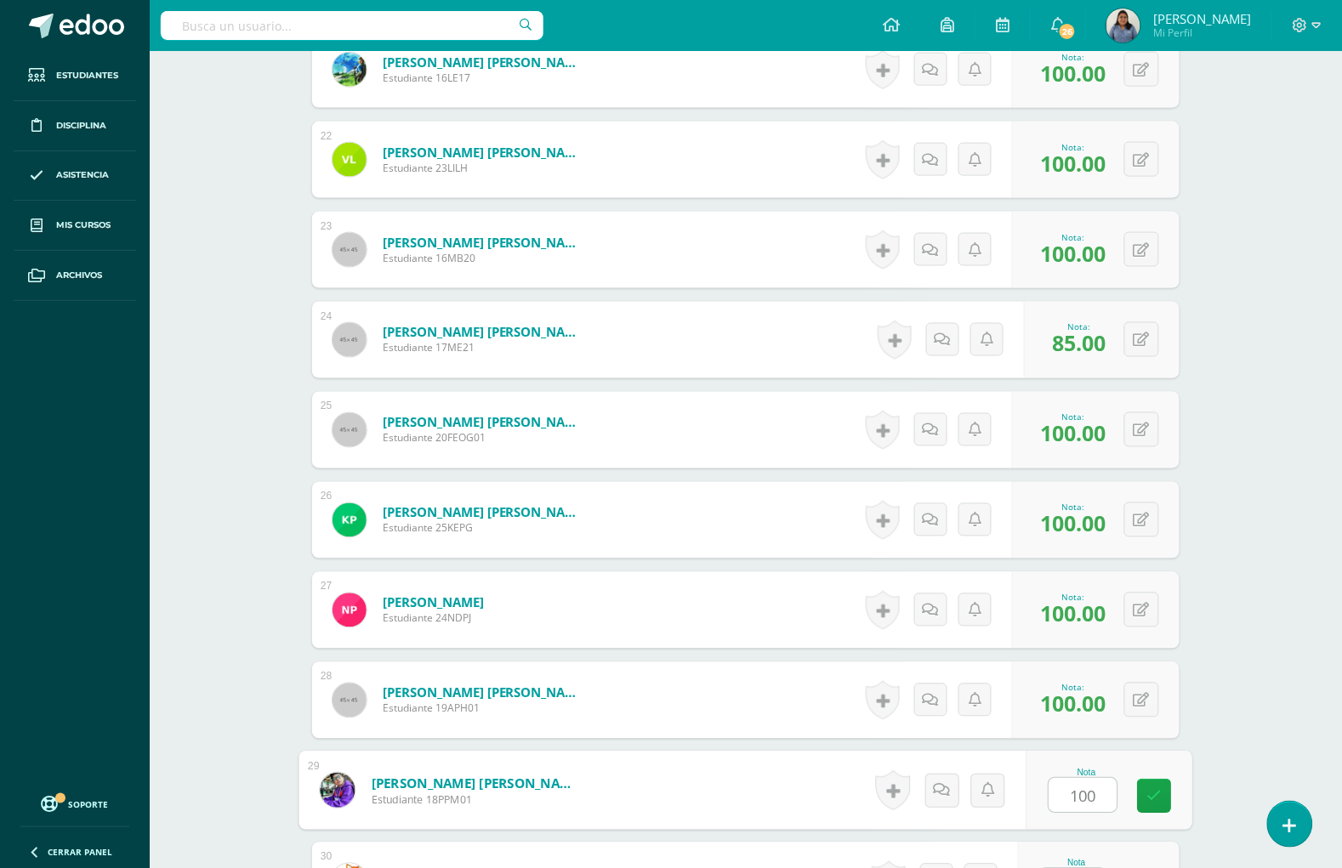
type input "100"
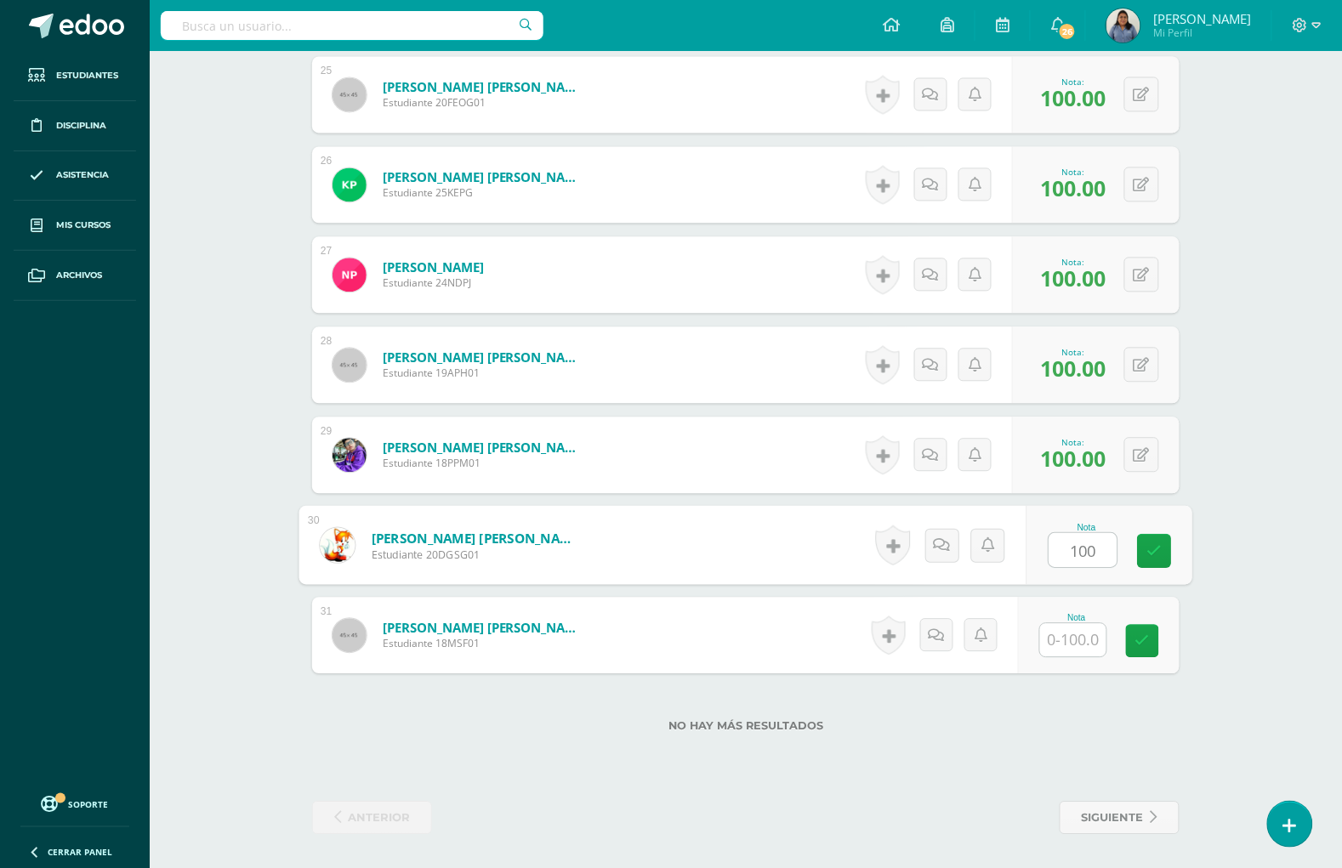
type input "100"
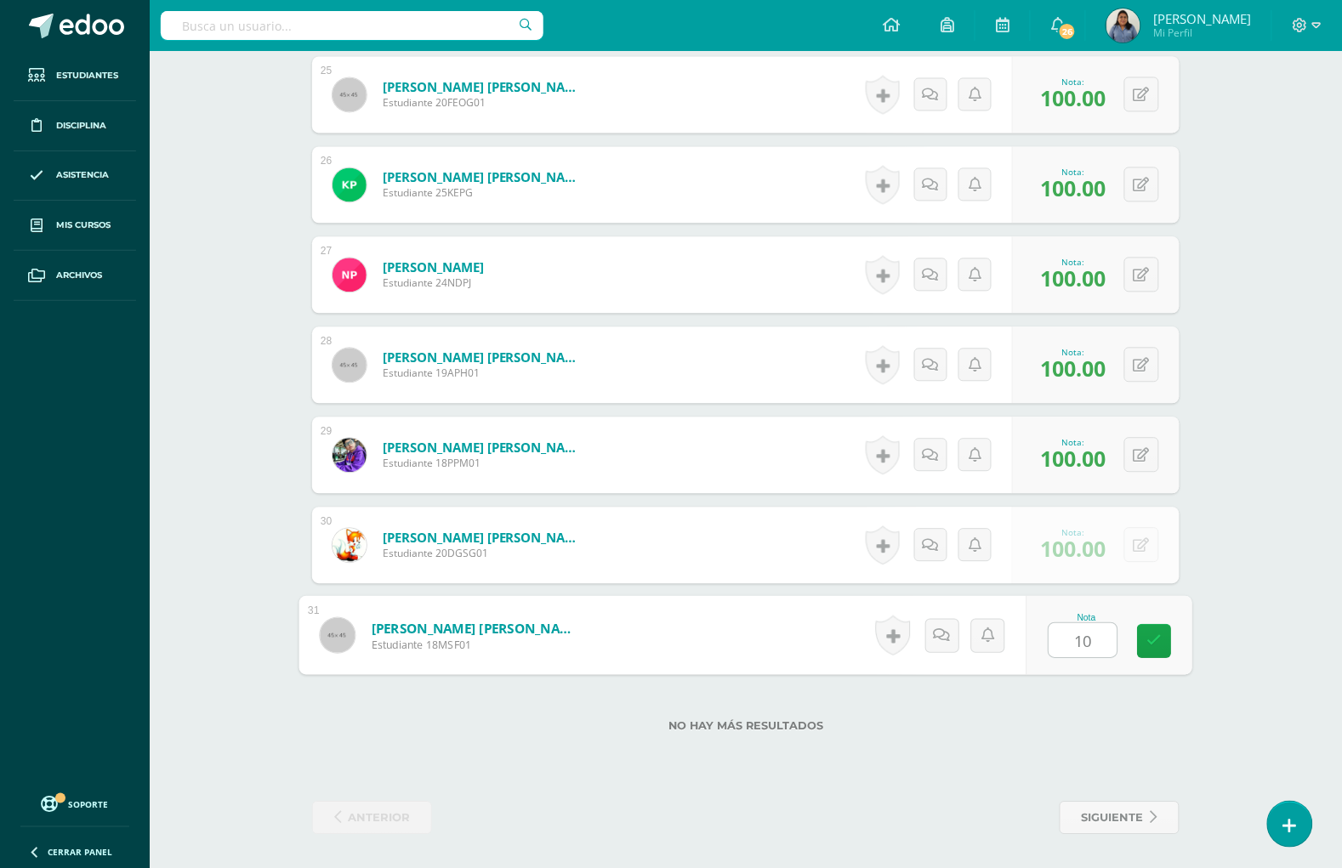
type input "100"
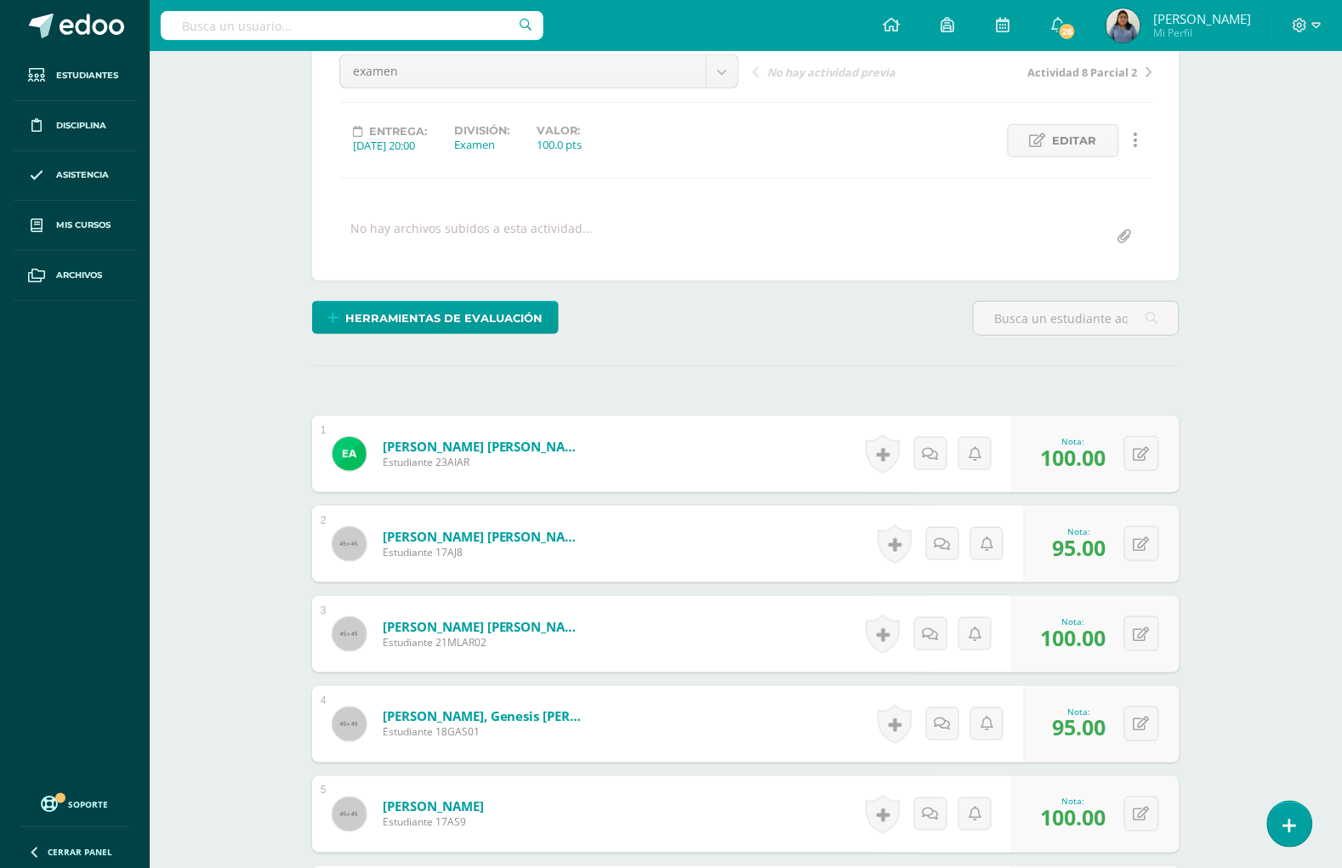
scroll to position [0, 0]
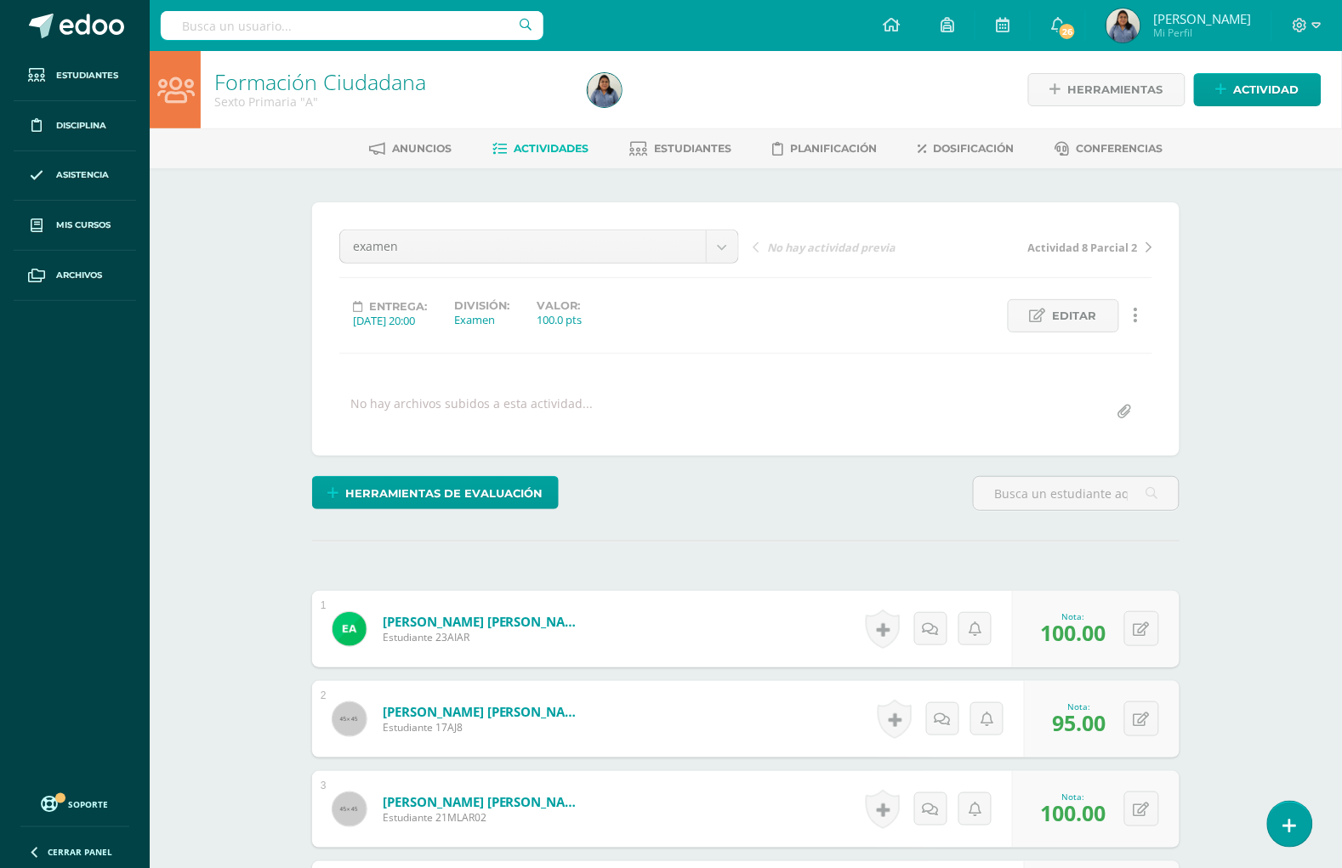
click at [560, 135] on link "Actividades" at bounding box center [541, 148] width 96 height 27
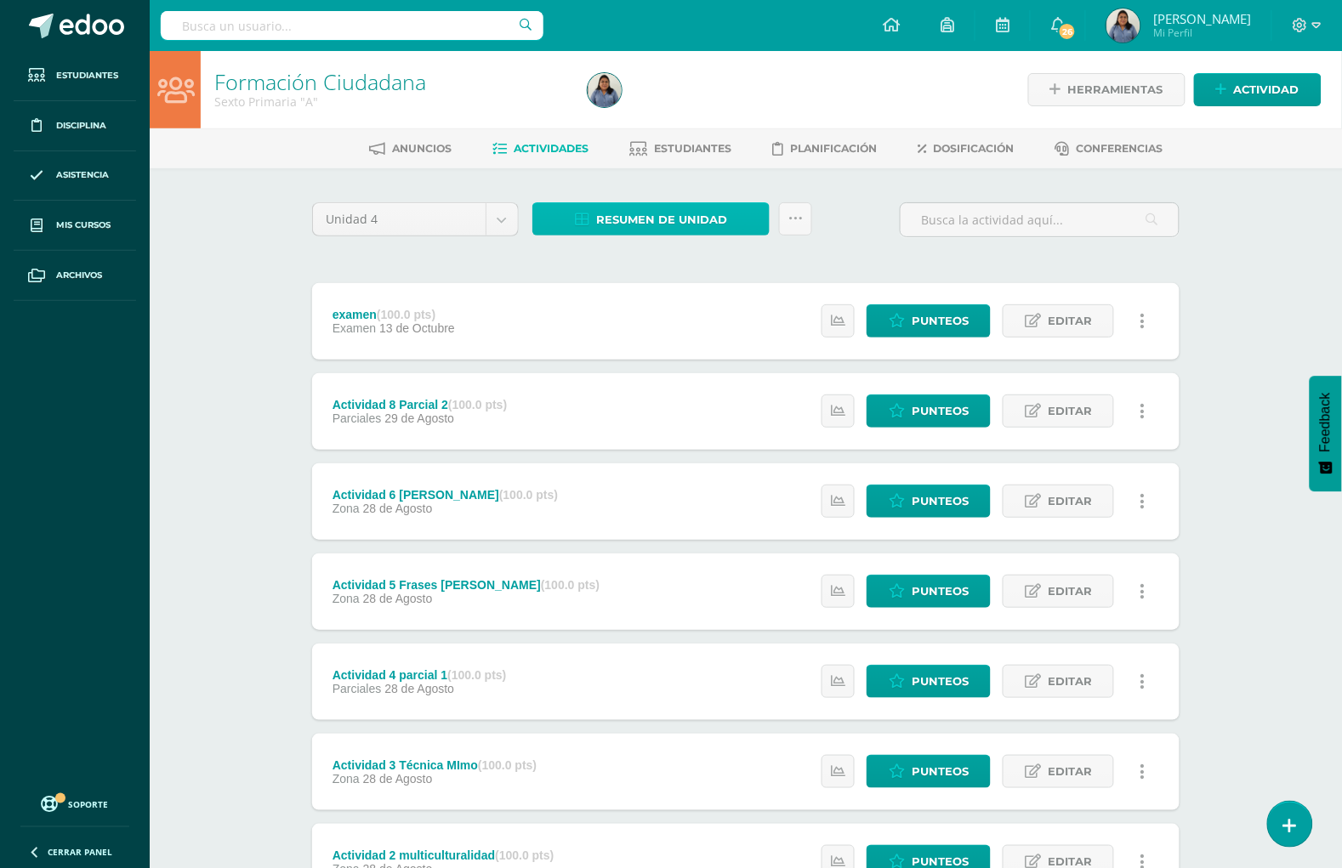
click at [593, 219] on link "Resumen de unidad" at bounding box center [650, 218] width 237 height 33
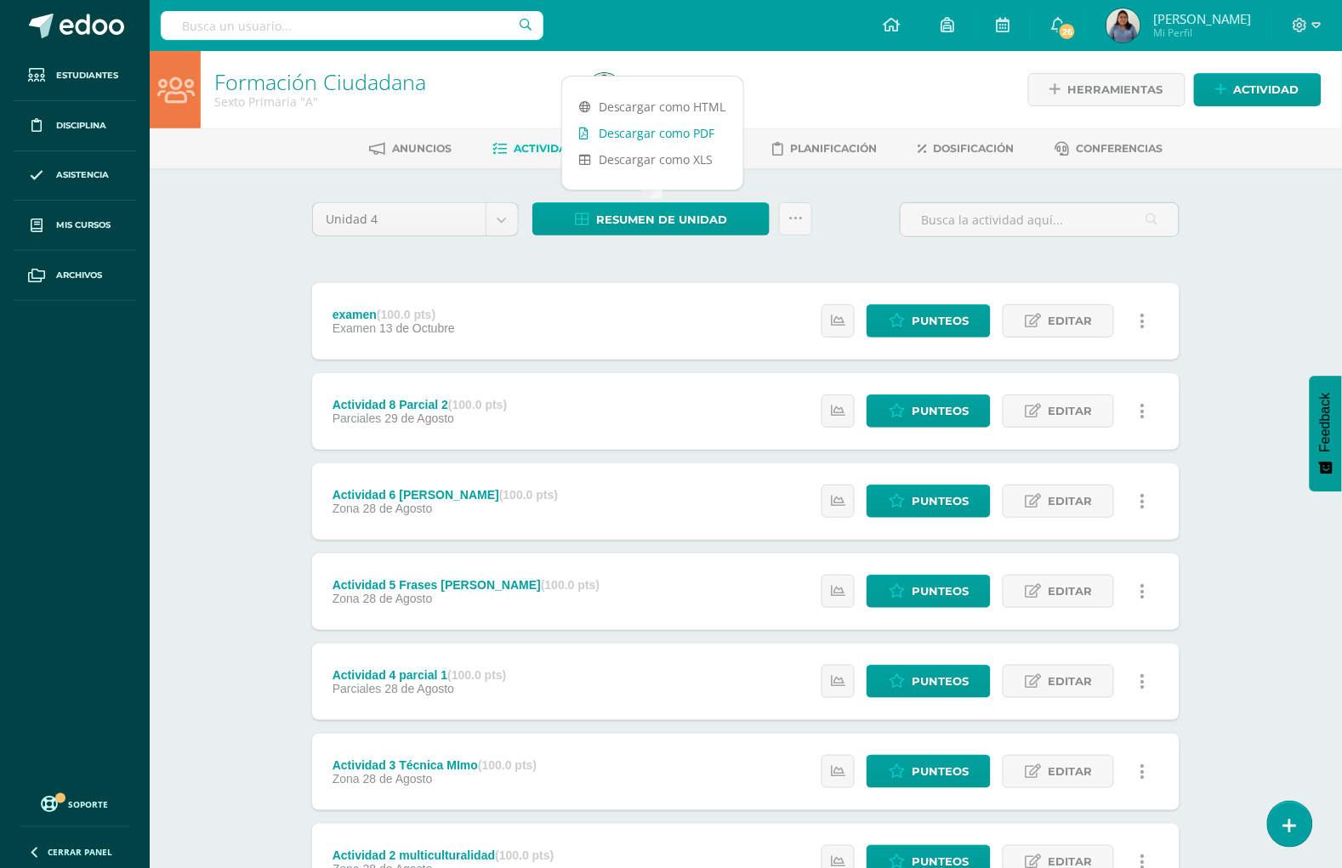
click at [629, 138] on link "Descargar como PDF" at bounding box center [652, 133] width 181 height 26
